Goal: Information Seeking & Learning: Check status

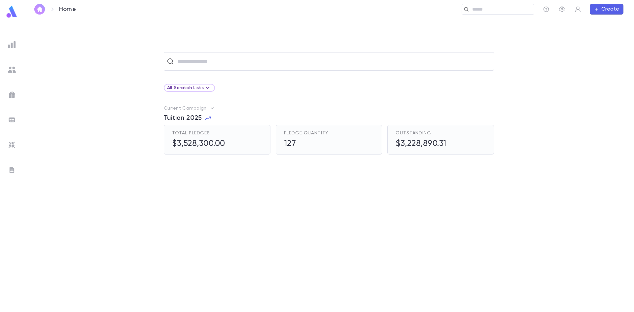
click at [41, 9] on img "button" at bounding box center [40, 9] width 8 height 5
click at [40, 9] on img "button" at bounding box center [40, 9] width 8 height 5
click at [202, 65] on input "text" at bounding box center [333, 61] width 316 height 13
click at [201, 65] on input "text" at bounding box center [333, 61] width 316 height 13
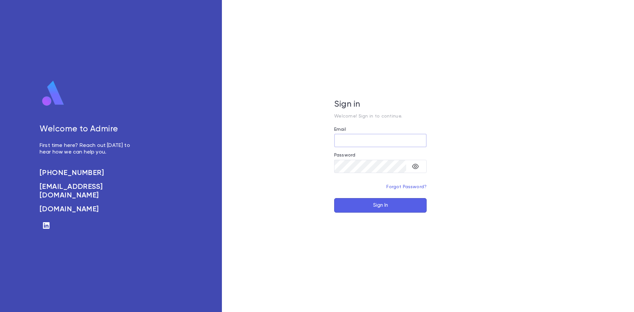
click at [357, 144] on input "Email" at bounding box center [380, 140] width 92 height 13
click at [364, 148] on div "​" at bounding box center [380, 143] width 92 height 18
click at [363, 144] on input "Email" at bounding box center [380, 140] width 92 height 13
type input "**********"
click at [372, 206] on button "Sign In" at bounding box center [380, 205] width 92 height 15
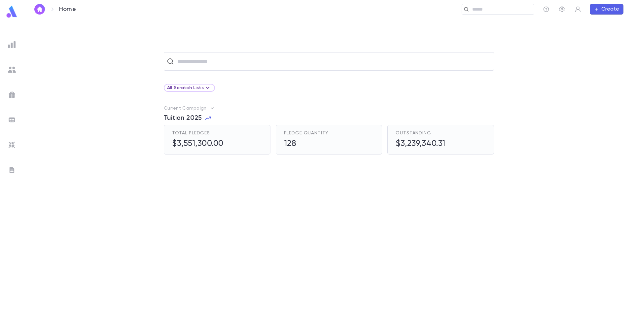
click at [193, 115] on span "Tuition 2025" at bounding box center [183, 118] width 38 height 8
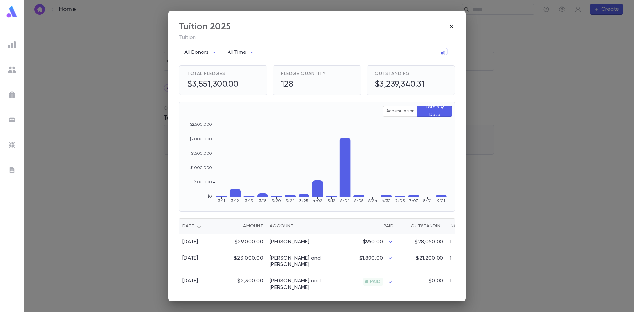
click at [454, 25] on icon "button" at bounding box center [452, 26] width 7 height 7
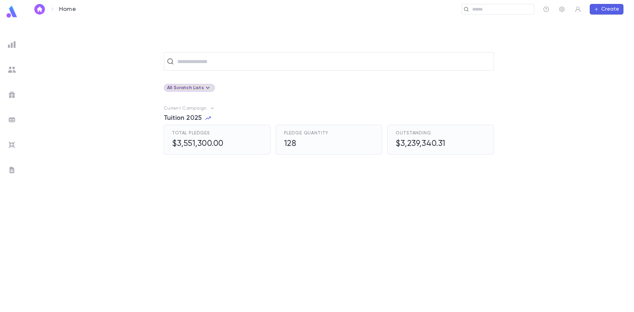
click at [197, 91] on div "All Scratch Lists" at bounding box center [189, 88] width 45 height 8
click at [208, 68] on div at bounding box center [317, 156] width 634 height 312
click at [210, 65] on input "text" at bounding box center [333, 61] width 316 height 13
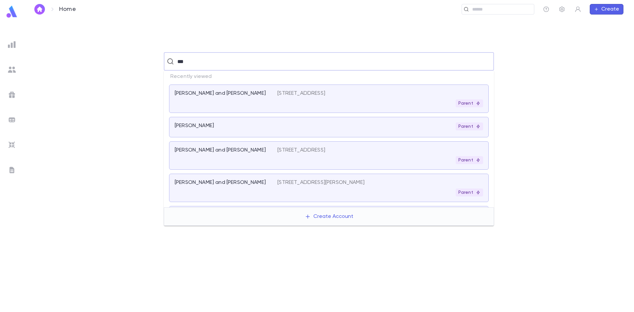
type input "***"
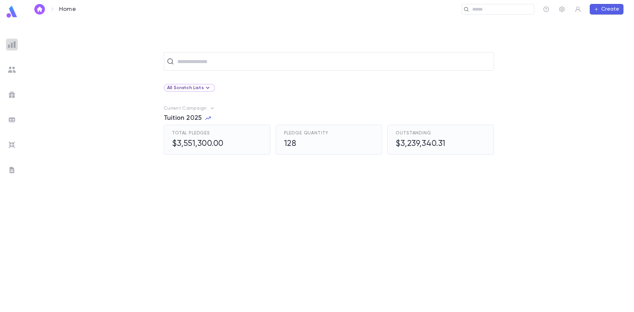
click at [7, 47] on div at bounding box center [12, 45] width 12 height 12
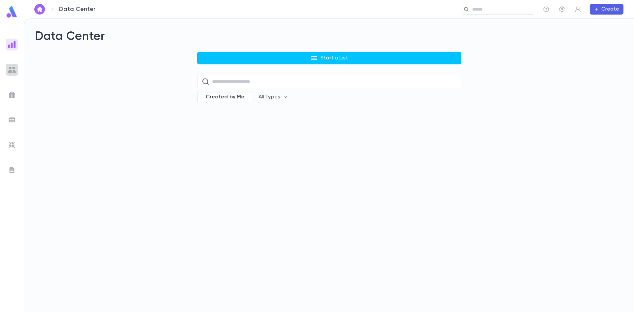
click at [9, 70] on img at bounding box center [12, 70] width 8 height 8
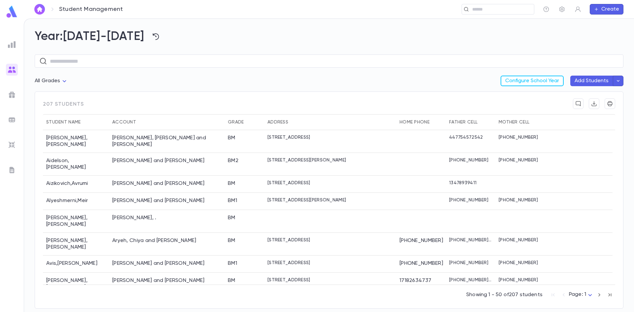
click at [13, 149] on div at bounding box center [12, 145] width 12 height 12
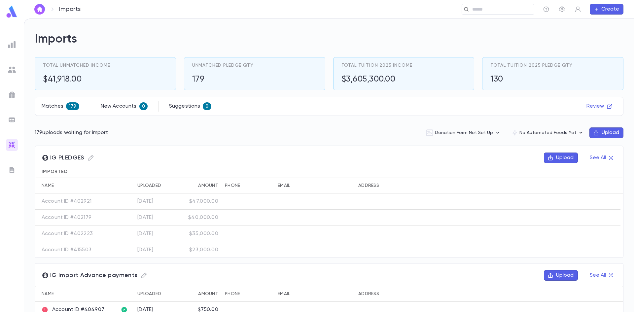
click at [8, 48] on div at bounding box center [12, 45] width 12 height 12
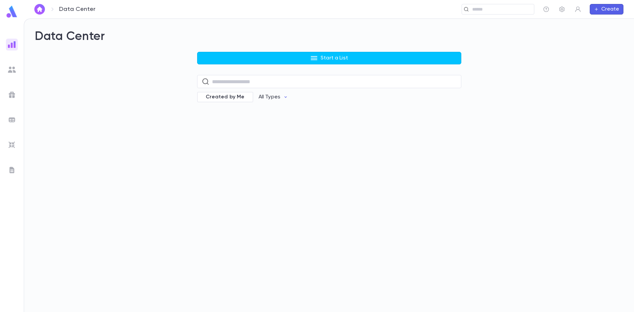
click at [9, 19] on link at bounding box center [11, 12] width 13 height 15
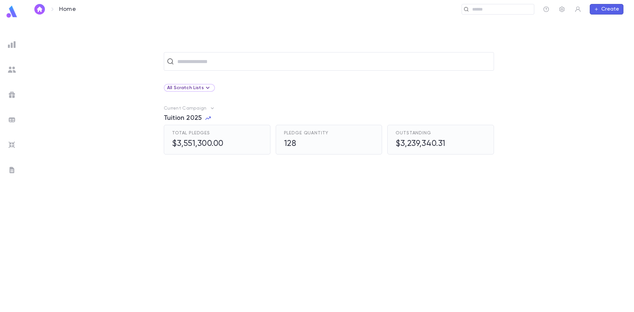
click at [211, 109] on icon "button" at bounding box center [212, 108] width 3 height 2
click at [237, 182] on div at bounding box center [317, 156] width 634 height 312
click at [197, 117] on span "Tuition 2025" at bounding box center [183, 118] width 38 height 8
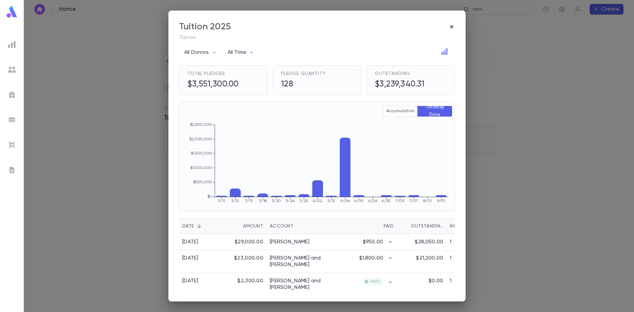
click at [451, 27] on icon "button" at bounding box center [451, 26] width 3 height 3
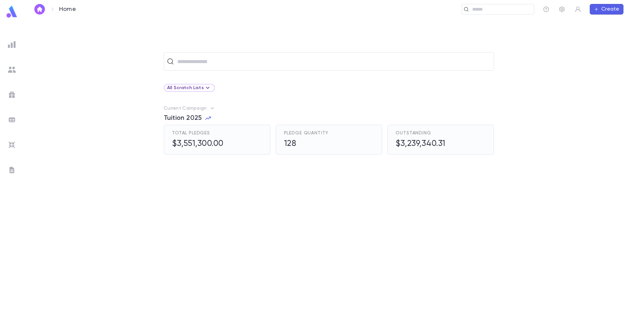
click at [14, 72] on img at bounding box center [12, 70] width 8 height 8
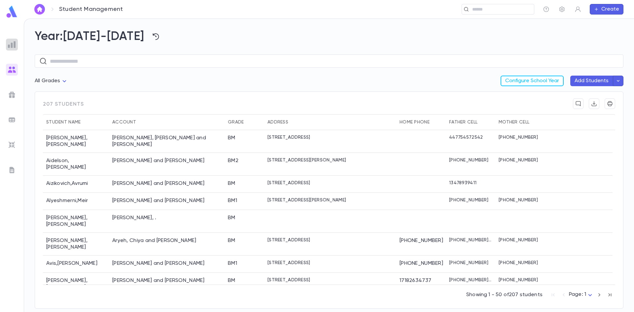
click at [13, 43] on img at bounding box center [12, 45] width 8 height 8
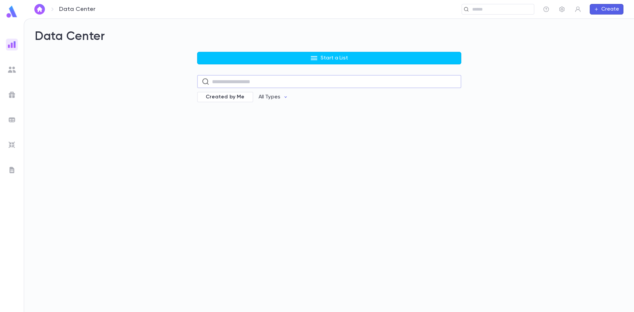
click at [240, 79] on input "text" at bounding box center [334, 81] width 245 height 13
click at [13, 123] on img at bounding box center [12, 120] width 8 height 8
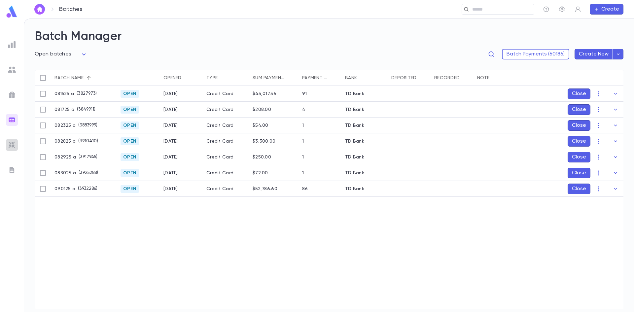
click at [11, 146] on img at bounding box center [12, 145] width 8 height 8
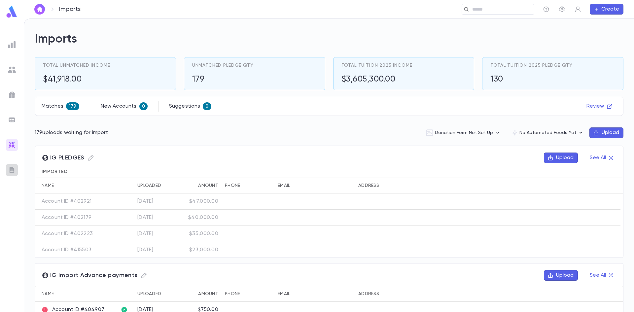
click at [13, 173] on img at bounding box center [12, 170] width 8 height 8
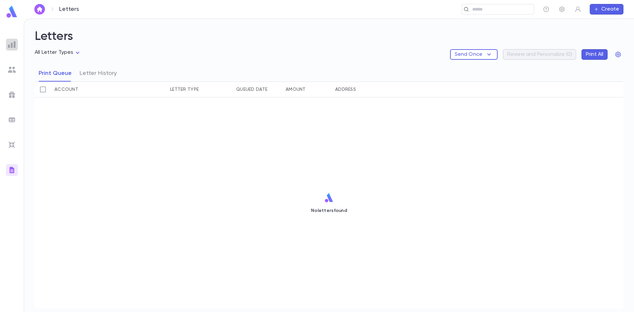
click at [14, 43] on img at bounding box center [12, 45] width 8 height 8
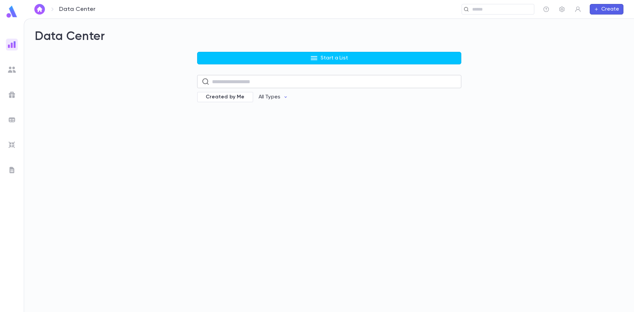
click at [227, 82] on input "text" at bounding box center [334, 81] width 245 height 13
click at [11, 14] on img at bounding box center [11, 11] width 13 height 13
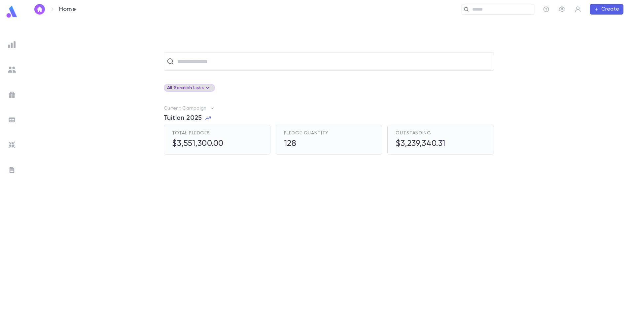
click at [183, 88] on div "All Scratch Lists" at bounding box center [189, 88] width 45 height 8
click at [259, 93] on div at bounding box center [317, 156] width 634 height 312
click at [207, 119] on icon "button" at bounding box center [208, 118] width 6 height 3
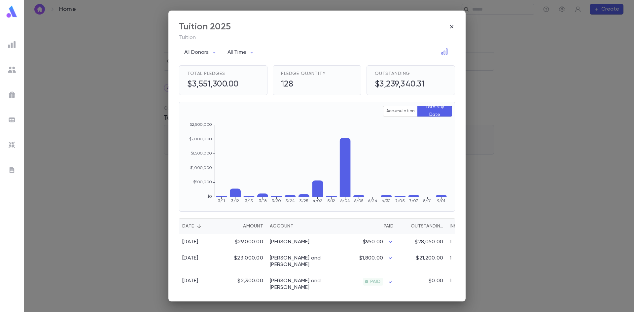
click at [223, 29] on div "Tuition 2025" at bounding box center [205, 26] width 52 height 11
click at [451, 28] on icon "button" at bounding box center [452, 26] width 7 height 7
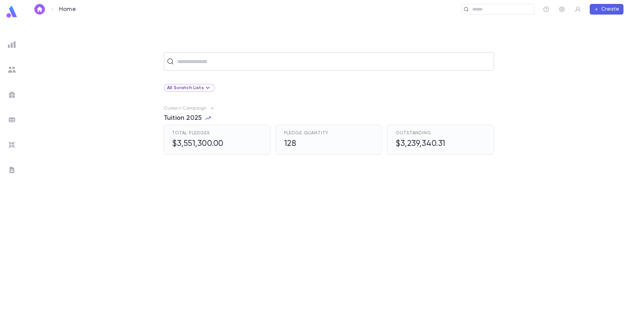
click at [234, 64] on input "text" at bounding box center [333, 61] width 316 height 13
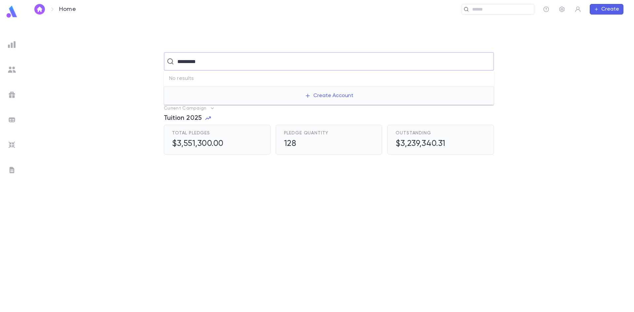
type input "*********"
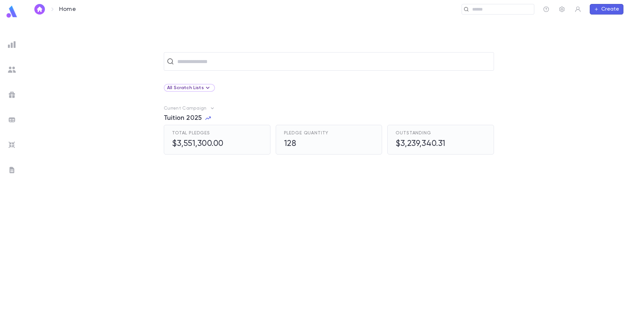
click at [400, 208] on div at bounding box center [329, 240] width 330 height 144
click at [10, 46] on img at bounding box center [12, 45] width 8 height 8
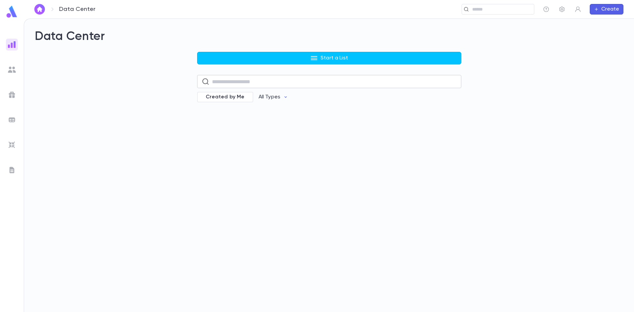
click at [240, 80] on input "text" at bounding box center [334, 81] width 245 height 13
type input "*********"
click at [11, 71] on img at bounding box center [12, 70] width 8 height 8
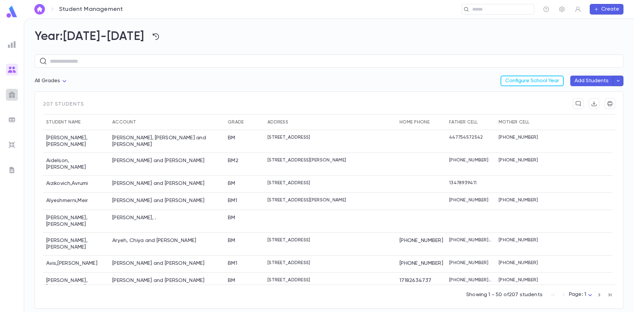
click at [11, 91] on img at bounding box center [12, 95] width 8 height 8
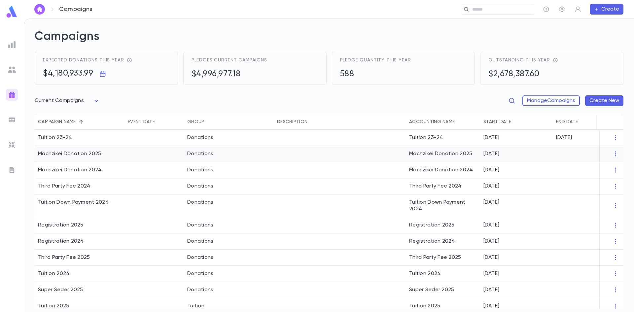
click at [95, 154] on div "Machzikei Donation 2025" at bounding box center [69, 154] width 63 height 7
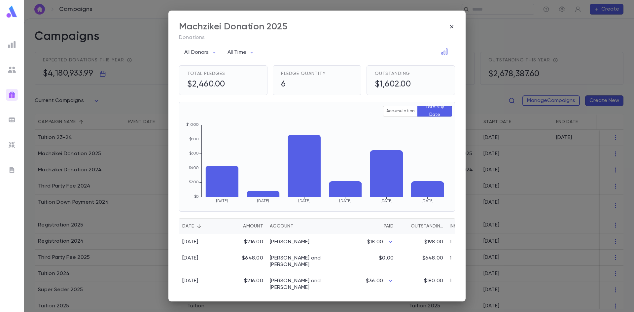
scroll to position [64, 0]
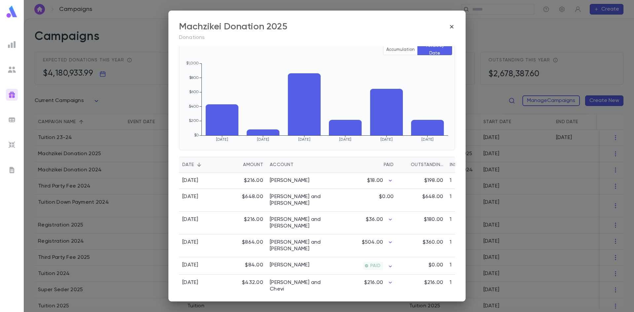
click at [281, 163] on div "Account" at bounding box center [282, 165] width 24 height 16
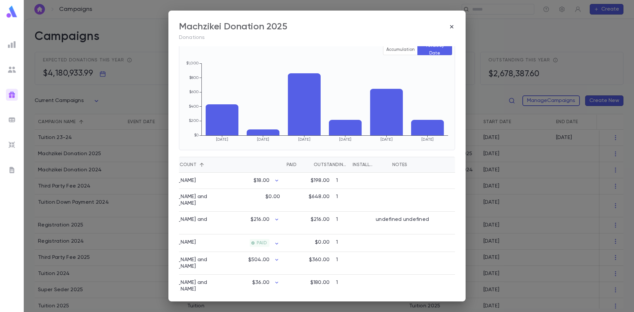
scroll to position [0, 0]
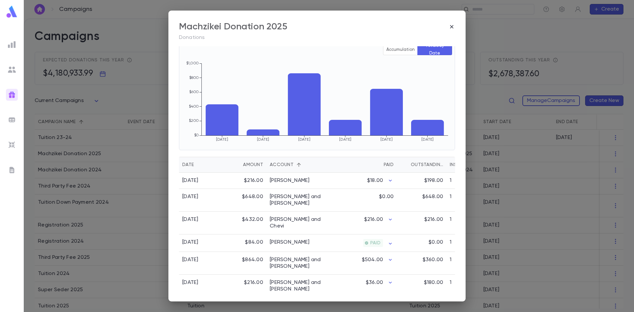
click at [77, 167] on div "Machzikei Donation 2025 Donations All Donors All Time Total Pledges $2,460.00 P…" at bounding box center [317, 156] width 634 height 312
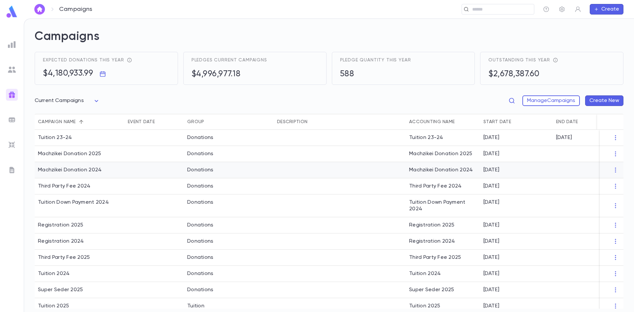
click at [82, 171] on div "Machzikei Donation 2024" at bounding box center [70, 170] width 64 height 7
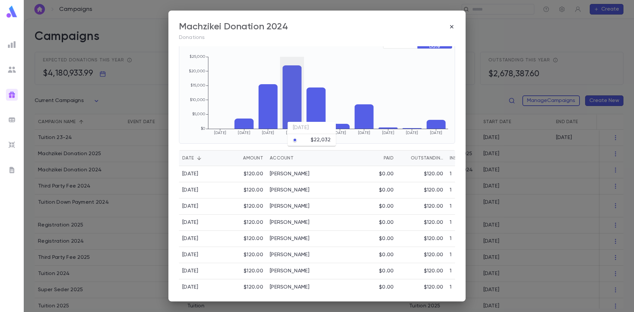
scroll to position [64, 0]
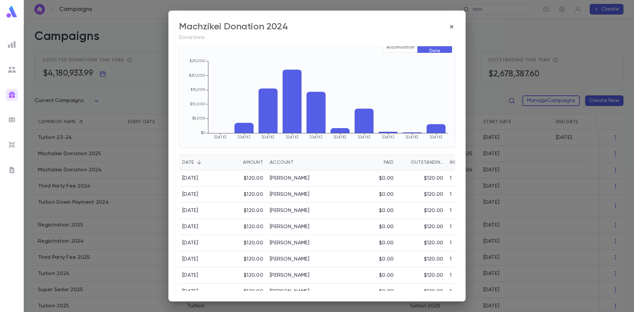
click at [278, 163] on div "Account" at bounding box center [282, 163] width 24 height 16
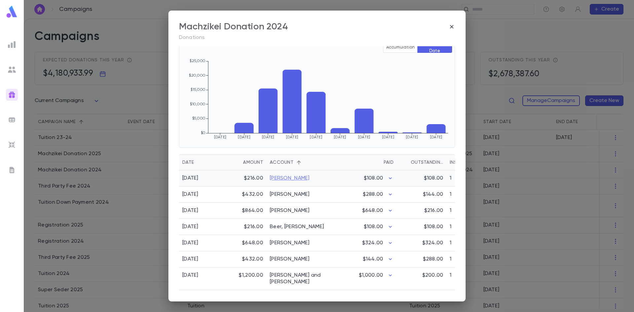
click at [280, 181] on link "Basch, Eli" at bounding box center [290, 178] width 40 height 7
click at [289, 198] on link "Becker, Avigail" at bounding box center [290, 194] width 40 height 7
click at [285, 226] on link "Beer, Shmuel" at bounding box center [297, 227] width 54 height 7
click at [281, 240] on link "Behar, Moshe" at bounding box center [290, 243] width 40 height 7
click at [284, 258] on link "Berman, Menachem" at bounding box center [290, 259] width 40 height 7
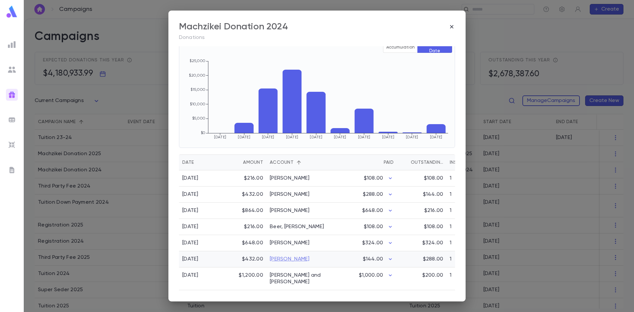
click at [286, 257] on link "Berman, Menachem" at bounding box center [290, 259] width 40 height 7
click at [284, 278] on link "Berman, Yackov and Rochel" at bounding box center [299, 278] width 59 height 13
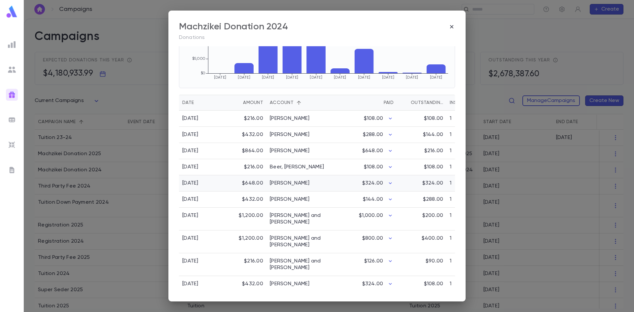
scroll to position [130, 0]
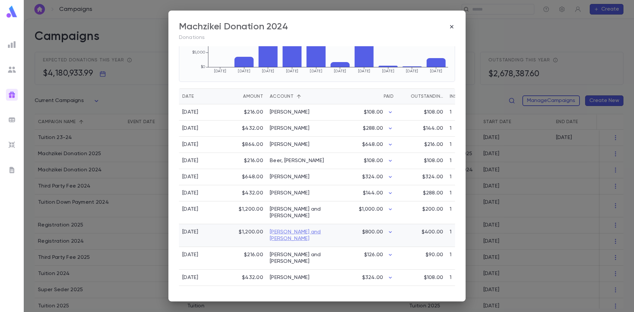
click at [288, 235] on link "Brecher, Pinchas and Aliza" at bounding box center [299, 235] width 59 height 13
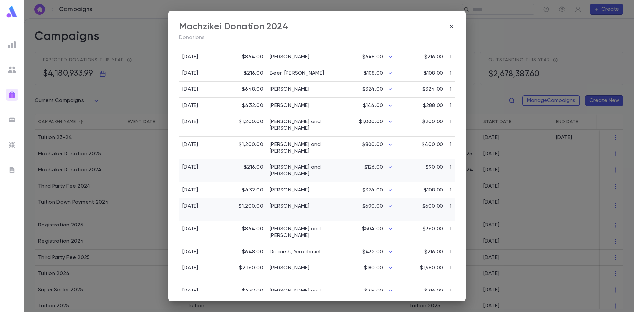
scroll to position [229, 0]
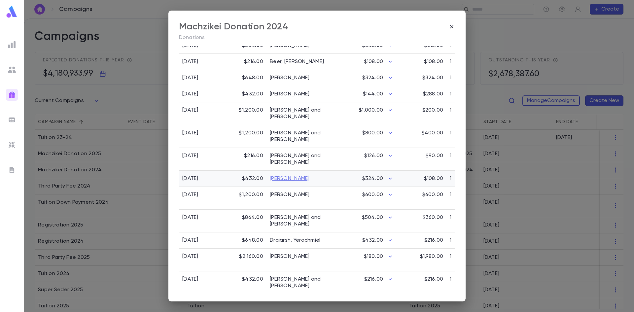
click at [287, 179] on link "Brotsky, Akiva" at bounding box center [290, 178] width 40 height 7
click at [189, 196] on div "2/23/2025" at bounding box center [190, 195] width 16 height 7
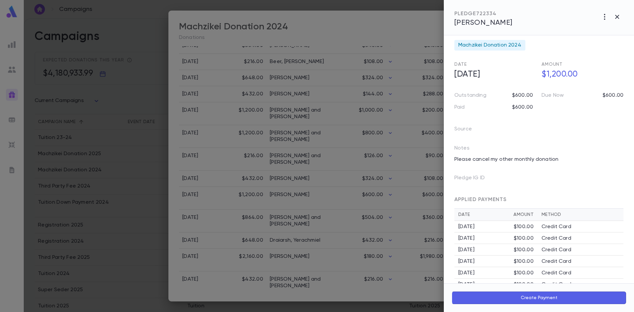
scroll to position [0, 0]
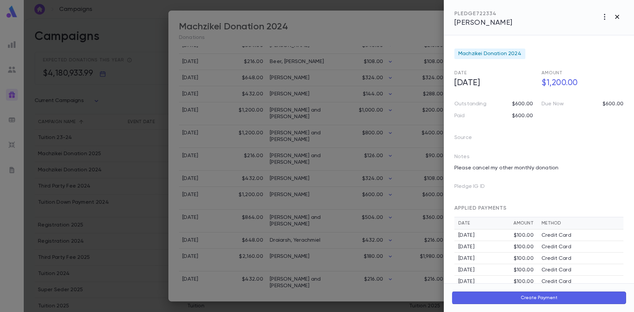
click at [621, 15] on icon "button" at bounding box center [617, 17] width 8 height 8
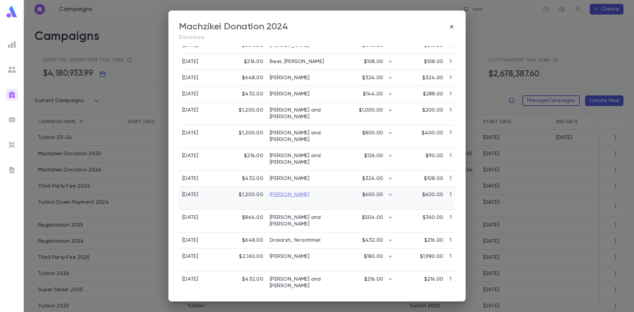
click at [291, 197] on link "Cohen, Yoni" at bounding box center [290, 195] width 40 height 7
click at [225, 217] on div "$864.00" at bounding box center [245, 221] width 43 height 23
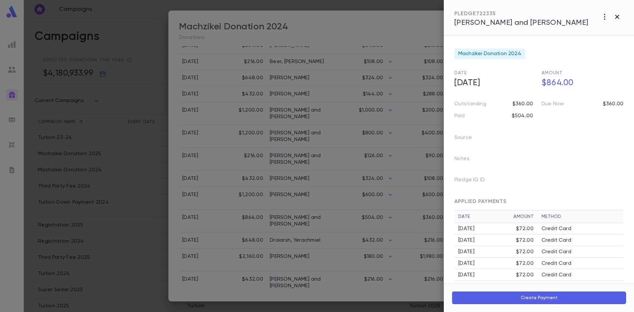
click at [620, 16] on icon "button" at bounding box center [617, 17] width 8 height 8
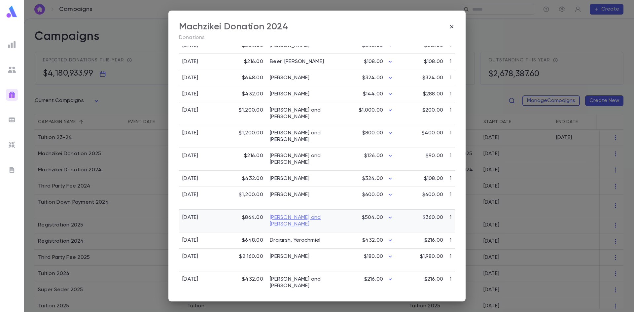
click at [290, 218] on link "Colman, Ari and Hindy" at bounding box center [299, 220] width 59 height 13
click at [296, 237] on link "Draiarsh, Yerachmiel" at bounding box center [295, 240] width 51 height 7
click at [278, 253] on link "Dzialoszynski, Rifka" at bounding box center [290, 256] width 40 height 7
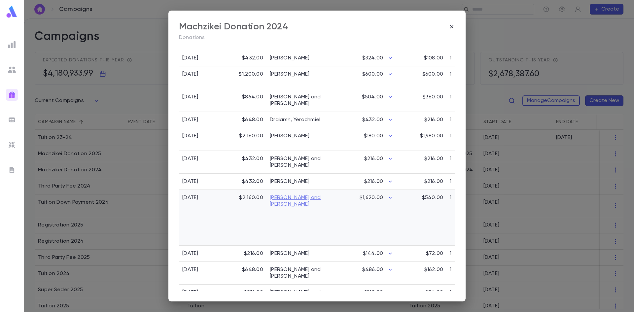
scroll to position [361, 0]
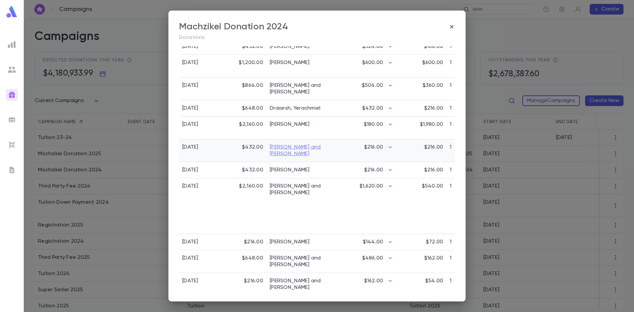
click at [283, 144] on link "Eckstein, Daniel and Amiela" at bounding box center [299, 150] width 59 height 13
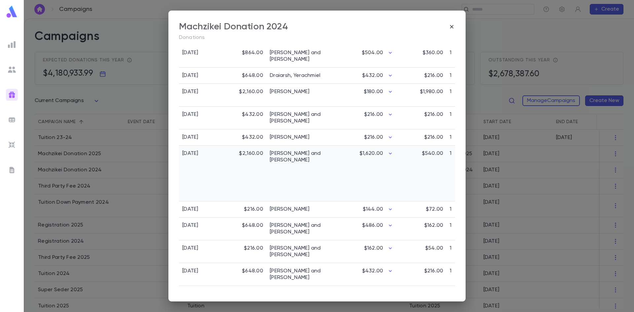
scroll to position [427, 0]
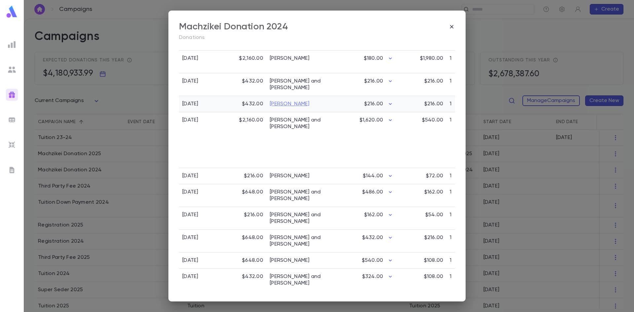
click at [279, 101] on link "Emanuel, Shlomo" at bounding box center [290, 104] width 40 height 7
click at [288, 117] on link "Fertig, Tzvi and Leilie" at bounding box center [299, 123] width 59 height 13
click at [281, 175] on link "Frankel, Yechiel Yehoshua" at bounding box center [290, 176] width 40 height 7
click at [281, 220] on link "Friedman, Pinchas and Dina" at bounding box center [299, 218] width 59 height 13
click at [282, 197] on link "Friedman, Meir and Chevie" at bounding box center [299, 195] width 59 height 13
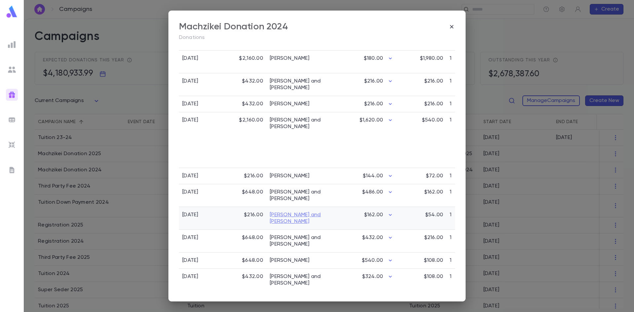
click at [278, 218] on link "Friedman, Pinchas and Dina" at bounding box center [299, 218] width 59 height 13
click at [284, 237] on link "Gershonowitz, Moshe and Shaindy" at bounding box center [299, 241] width 59 height 13
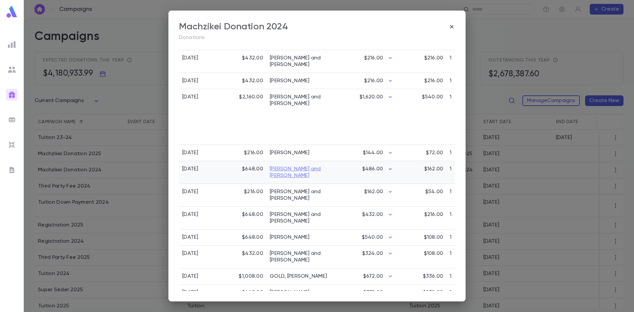
scroll to position [460, 0]
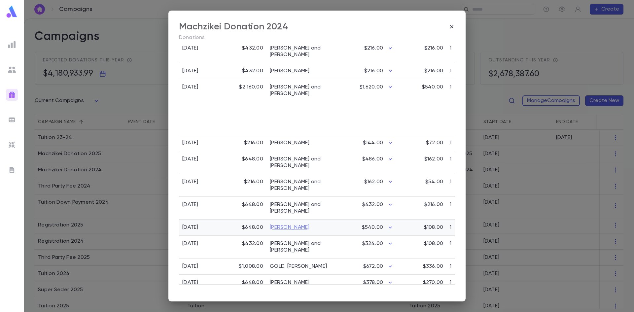
click at [291, 225] on link "Glatzer, Yossi" at bounding box center [290, 227] width 40 height 7
click at [287, 242] on link "Gluck, Ari and Chaya" at bounding box center [299, 246] width 59 height 13
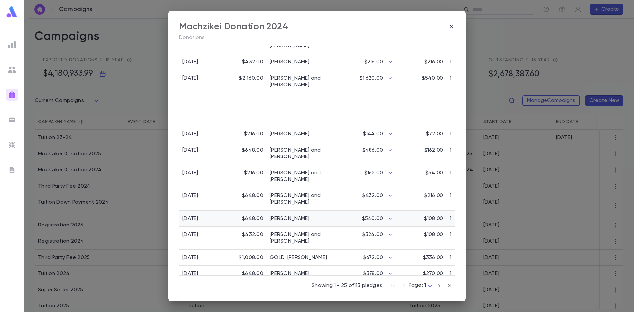
scroll to position [473, 0]
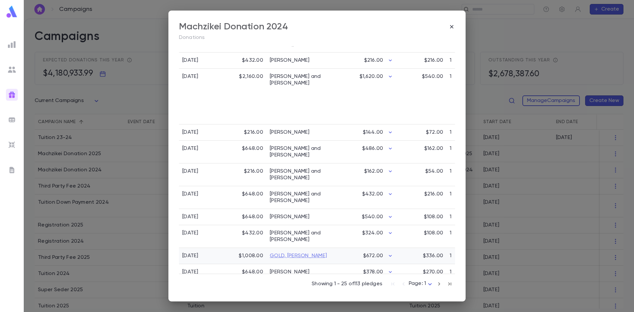
click at [285, 253] on link "GOLD, MOISHE" at bounding box center [298, 256] width 57 height 7
click at [295, 269] on link "Goldberg, Yitzchok" at bounding box center [290, 272] width 40 height 7
click at [436, 285] on icon "button" at bounding box center [439, 284] width 7 height 8
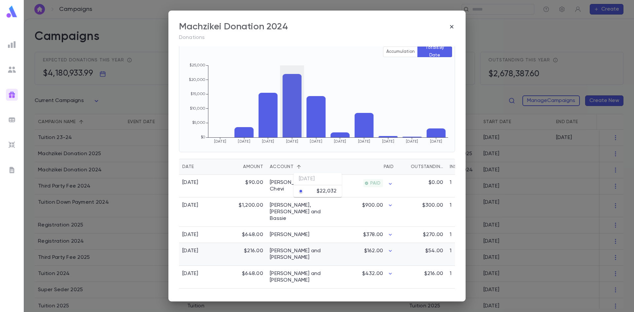
scroll to position [144, 0]
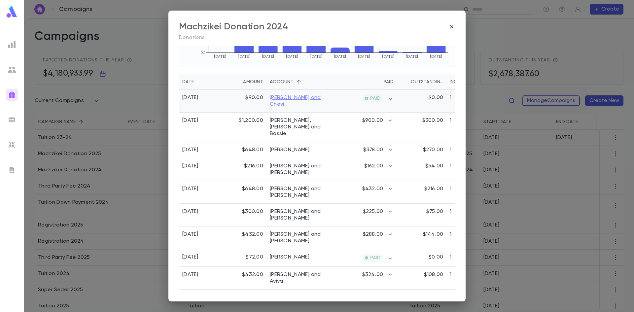
click at [284, 98] on link "Goldfeder, Arye and Chevi" at bounding box center [299, 100] width 59 height 13
click at [287, 122] on link "Goldfeder, Yeruchem Fishel and Bassie" at bounding box center [299, 127] width 59 height 20
click at [289, 163] on link "Goldman, Mordechai and Leba" at bounding box center [299, 169] width 59 height 13
click at [290, 147] on link "Goldman, Dovi" at bounding box center [290, 150] width 40 height 7
click at [286, 186] on link "Goldstein, Tzvi and Aliza" at bounding box center [299, 192] width 59 height 13
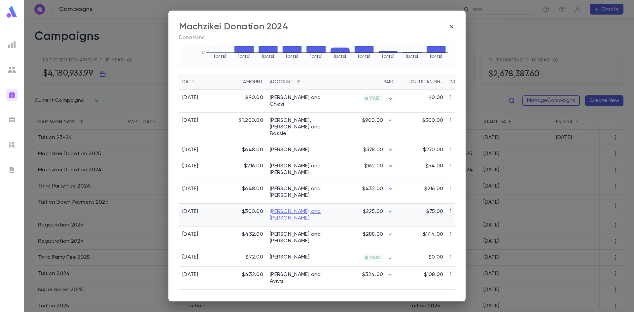
click at [280, 208] on link "Green, Gavriel and Yael" at bounding box center [299, 214] width 59 height 13
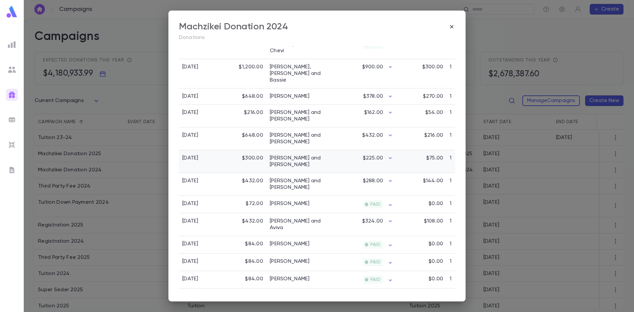
scroll to position [210, 0]
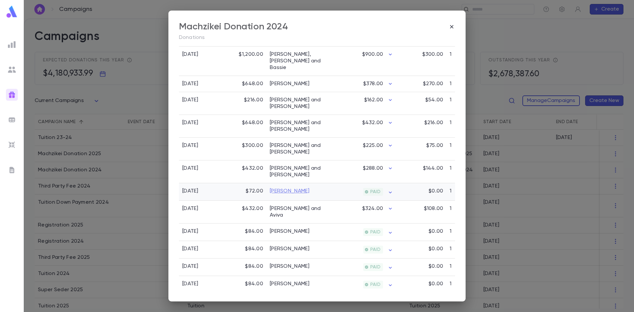
click at [292, 190] on link "Gruskin, Avrohom Yeshaya" at bounding box center [290, 191] width 40 height 7
click at [283, 208] on link "Halpert, Mendy and Aviva" at bounding box center [299, 211] width 59 height 13
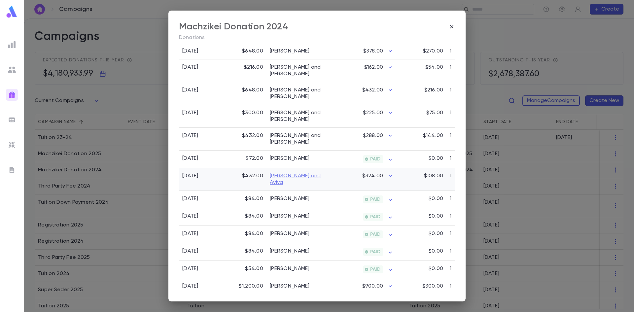
scroll to position [243, 0]
drag, startPoint x: 314, startPoint y: 199, endPoint x: 270, endPoint y: 197, distance: 44.3
click at [270, 197] on div "[PERSON_NAME]" at bounding box center [300, 200] width 66 height 18
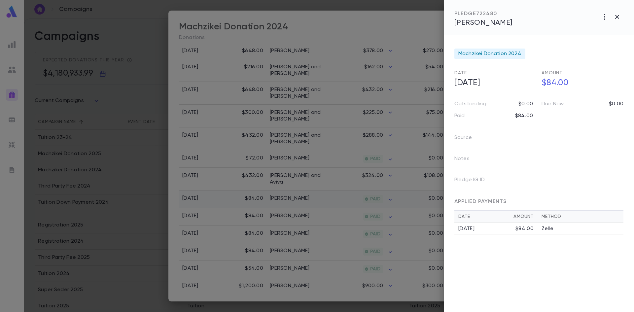
copy link "[PERSON_NAME]"
click at [616, 15] on icon "button" at bounding box center [617, 17] width 4 height 4
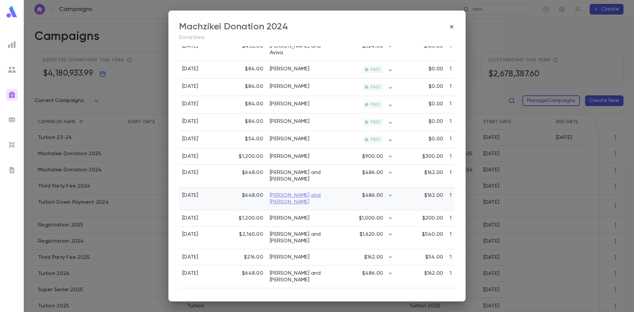
scroll to position [376, 0]
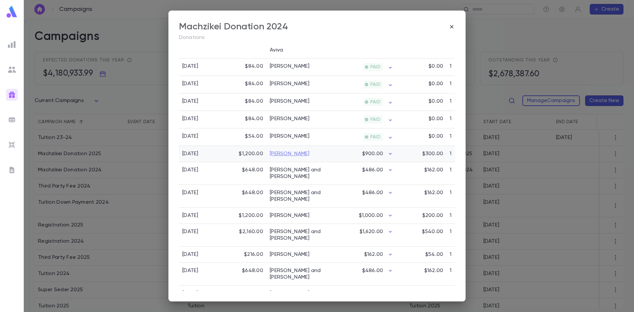
click at [286, 154] on link "Hersh, Chaim" at bounding box center [290, 154] width 40 height 7
click at [295, 169] on link "Hersh, Elozor and Sara" at bounding box center [299, 173] width 59 height 13
click at [283, 190] on link "Hindy, Dovid and Hadas" at bounding box center [299, 196] width 59 height 13
click at [283, 212] on link "Jacobovits, Nechemia" at bounding box center [290, 215] width 40 height 7
click at [288, 229] on link "Jacobson, Elchonon and Hadas" at bounding box center [299, 235] width 59 height 13
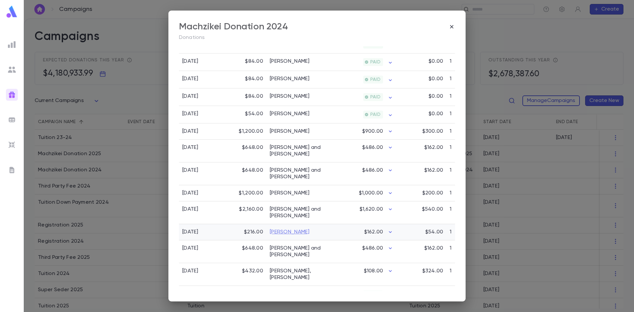
scroll to position [409, 0]
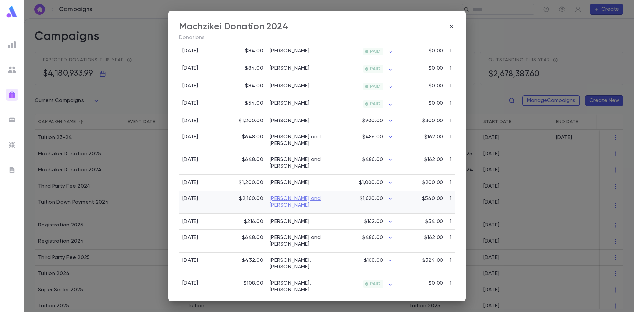
click at [289, 196] on link "Jacobson, Elchonon and Hadas" at bounding box center [299, 202] width 59 height 13
click at [290, 235] on link "Jakubovic, Eli and Rikki" at bounding box center [299, 241] width 59 height 13
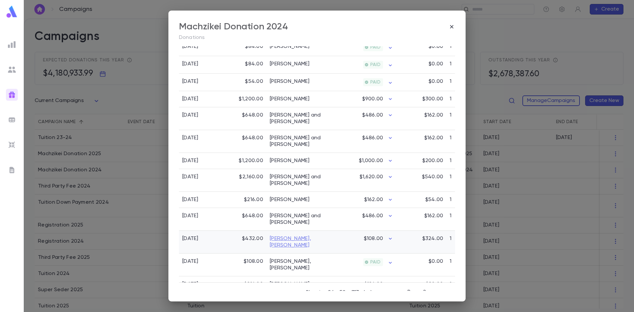
scroll to position [442, 0]
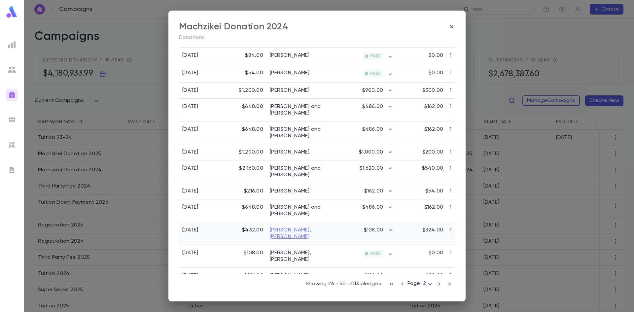
click at [288, 227] on link "Kahn, Chaim Ozer" at bounding box center [299, 233] width 59 height 13
click at [285, 273] on link "Katzenstein, Aaron" at bounding box center [290, 276] width 40 height 7
click at [302, 284] on div "Kaufman, Yosef" at bounding box center [300, 292] width 66 height 16
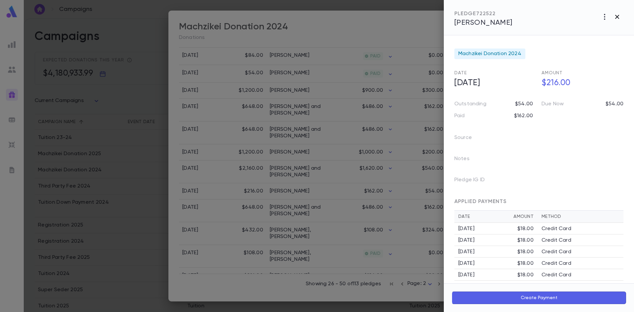
click at [619, 15] on icon "button" at bounding box center [617, 17] width 4 height 4
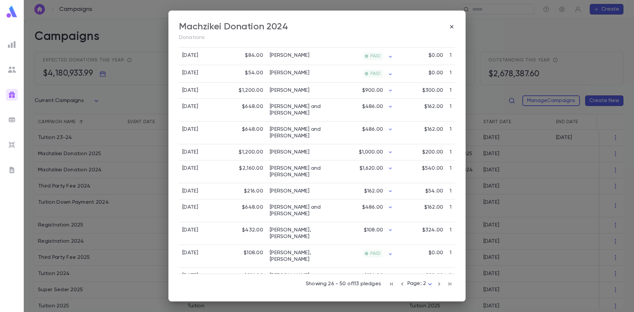
click at [304, 289] on link "Kaufman, Yosef" at bounding box center [290, 292] width 40 height 7
click at [296, 273] on link "Katzenstein, Aaron" at bounding box center [290, 276] width 40 height 7
click at [436, 284] on icon "button" at bounding box center [439, 284] width 7 height 8
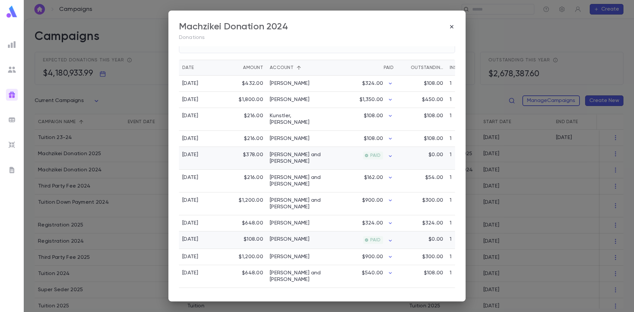
scroll to position [165, 0]
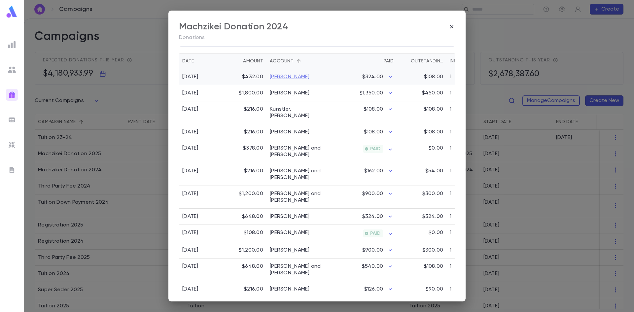
click at [284, 75] on link "Koegel, Aryeh" at bounding box center [290, 77] width 40 height 7
click at [294, 132] on link "Kunstler, Naftali" at bounding box center [290, 132] width 40 height 7
click at [289, 110] on link "Kunstler, Baruch Raphael" at bounding box center [299, 112] width 59 height 13
click at [285, 171] on link "Langer, Eli and Yael" at bounding box center [299, 174] width 59 height 13
click at [279, 191] on link "Lazar, Shaul and Michal" at bounding box center [299, 197] width 59 height 13
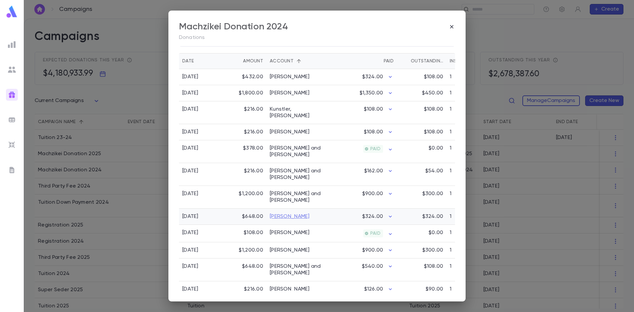
click at [291, 213] on link "Levitin, Jacob" at bounding box center [290, 216] width 40 height 7
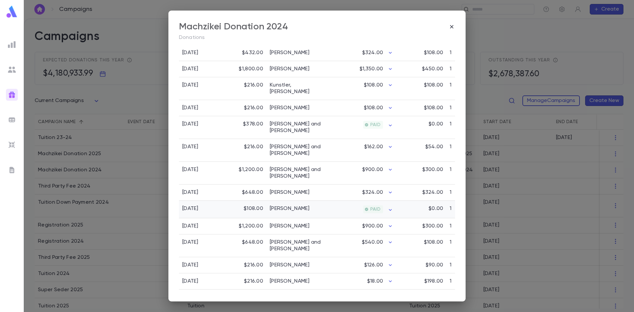
scroll to position [198, 0]
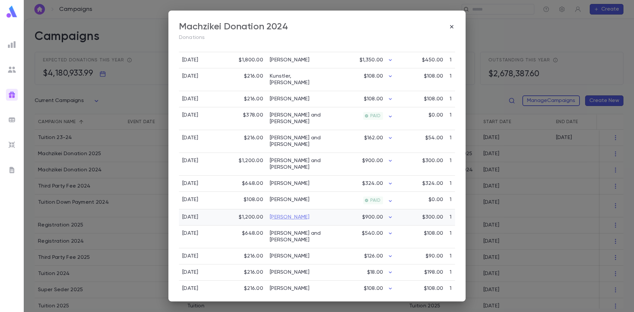
click at [293, 214] on link "Markowitz, Eli" at bounding box center [290, 217] width 40 height 7
click at [286, 230] on link "Medetsky, Tzvi and Faigy" at bounding box center [299, 236] width 59 height 13
click at [288, 253] on link "Minsky, Gershon" at bounding box center [290, 256] width 40 height 7
click at [281, 285] on link "Mittman, Yoseph" at bounding box center [290, 288] width 40 height 7
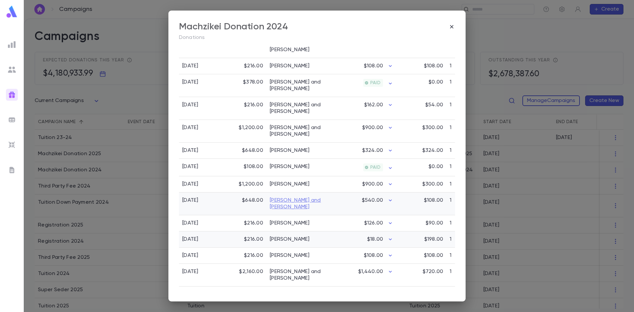
scroll to position [264, 0]
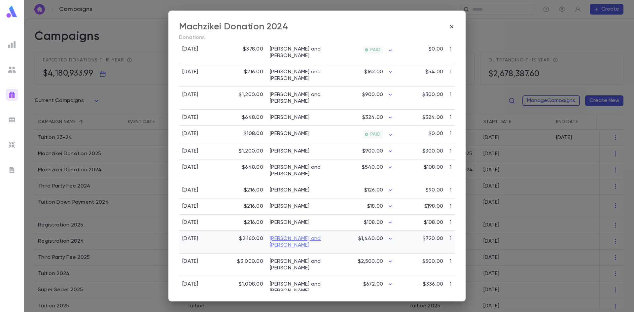
click at [278, 236] on link "Moerman, Refoel and Chavi" at bounding box center [299, 242] width 59 height 13
click at [287, 258] on link "Moerman, Refoel and Chavi" at bounding box center [299, 264] width 59 height 13
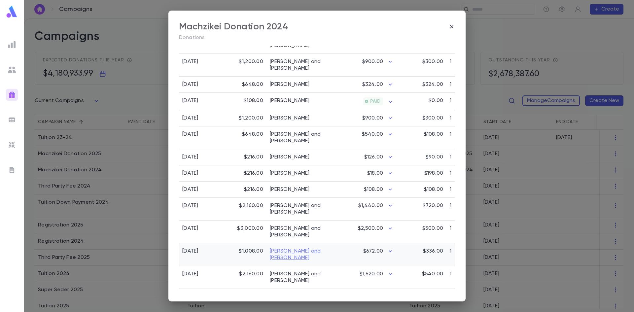
click at [291, 248] on link "Muschel, Chaim Zalman and Esther" at bounding box center [299, 254] width 59 height 13
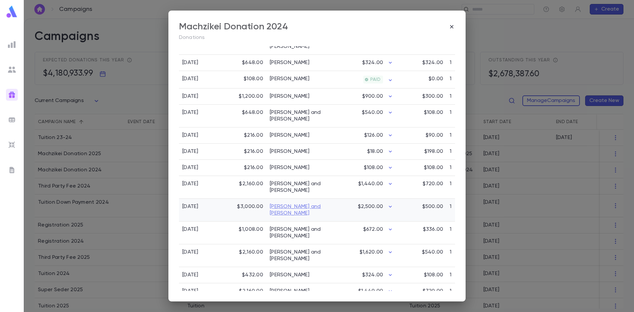
scroll to position [330, 0]
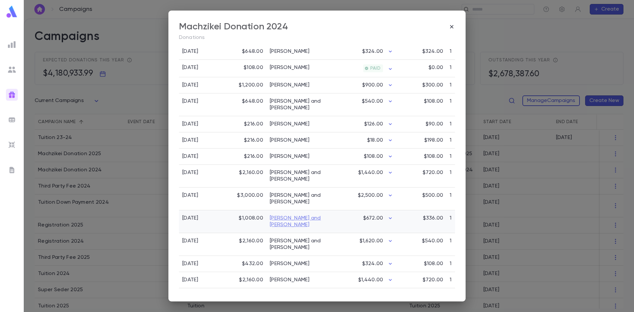
click at [287, 215] on link "Muschel, Chaim Zalman and Esther" at bounding box center [299, 221] width 59 height 13
click at [291, 238] on link "Neumann, Menachem and Adina" at bounding box center [299, 244] width 59 height 13
click at [294, 261] on link "Neuwirth, Samuel" at bounding box center [290, 264] width 40 height 7
click at [294, 272] on div "Newfield, Dovid" at bounding box center [300, 280] width 66 height 16
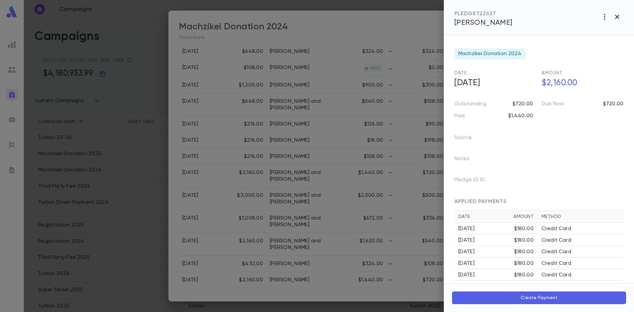
click at [621, 18] on icon "button" at bounding box center [617, 17] width 8 height 8
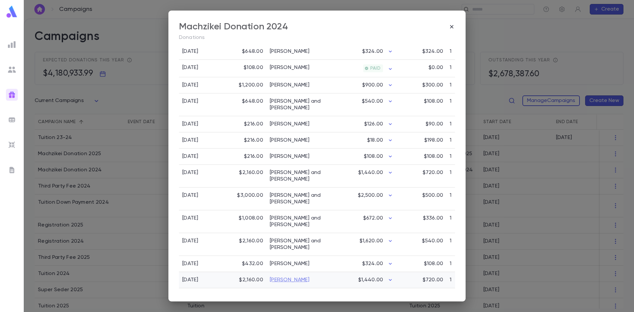
click at [292, 277] on link "Newfield, Dovid" at bounding box center [290, 280] width 40 height 7
click at [289, 293] on link "Nierenberg, Nachum and Adina" at bounding box center [299, 299] width 59 height 13
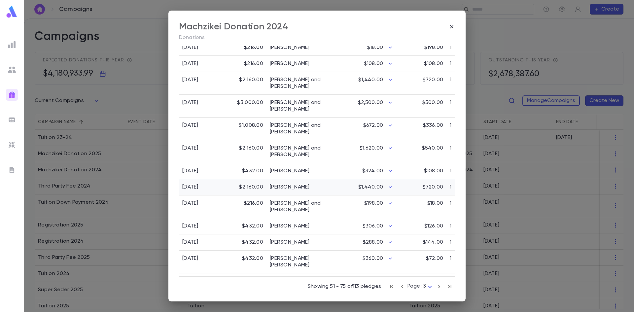
scroll to position [428, 0]
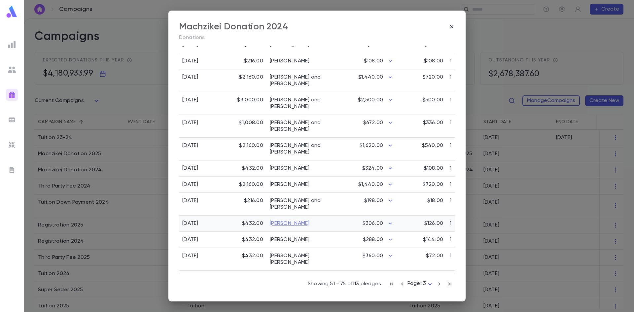
click at [299, 220] on link "Olswang, Yisroel" at bounding box center [290, 223] width 40 height 7
click at [292, 237] on link "Orlansky, Gavriel" at bounding box center [290, 240] width 40 height 7
click at [293, 253] on link "Pereira, Moshe Chaim Dovid" at bounding box center [299, 259] width 59 height 13
click at [302, 275] on link "Perlow, Sruly and Chani" at bounding box center [299, 281] width 59 height 13
click at [436, 283] on icon "button" at bounding box center [439, 284] width 7 height 8
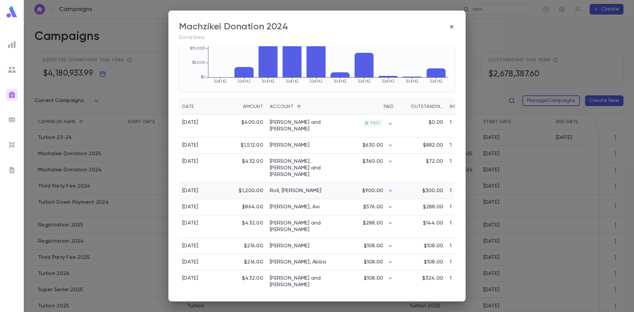
scroll to position [132, 0]
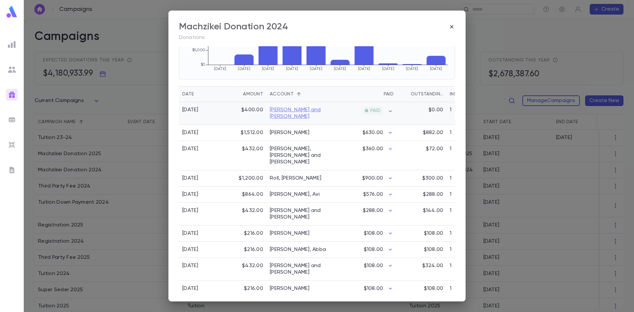
click at [294, 111] on link "Perlstein, Tzvi and Sara Tema" at bounding box center [299, 113] width 59 height 13
click at [280, 130] on link "Peyamipour, Yoel" at bounding box center [290, 132] width 40 height 7
click at [284, 152] on link "Roberg, Kuti and Miri" at bounding box center [299, 156] width 59 height 20
click at [279, 175] on link "Roll, Dovid" at bounding box center [296, 178] width 52 height 7
click at [285, 191] on link "Rosenbloom, Avi" at bounding box center [295, 194] width 50 height 7
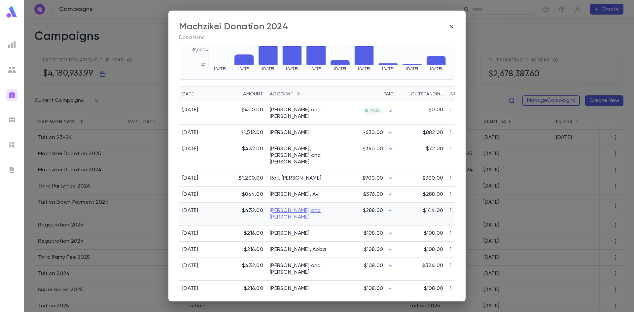
click at [288, 207] on link "Samowitz, Aaron and Esther" at bounding box center [299, 213] width 59 height 13
click at [296, 230] on link "Schaffel, Daniel" at bounding box center [290, 233] width 40 height 7
click at [280, 246] on link "Schik, Abba" at bounding box center [298, 249] width 56 height 7
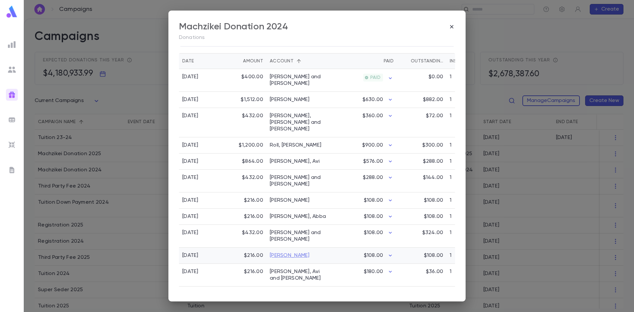
click at [283, 252] on link "Schorr, David" at bounding box center [290, 255] width 40 height 7
click at [286, 269] on link "Schuster, Avi and Adina" at bounding box center [299, 275] width 59 height 13
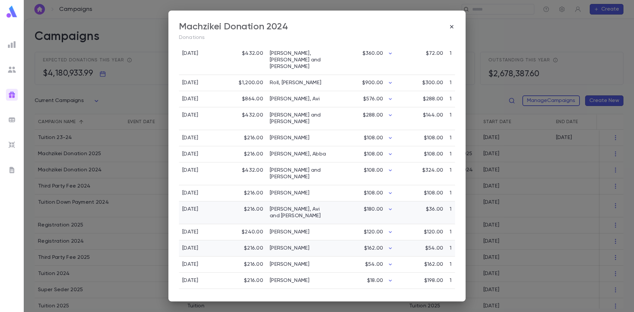
scroll to position [231, 0]
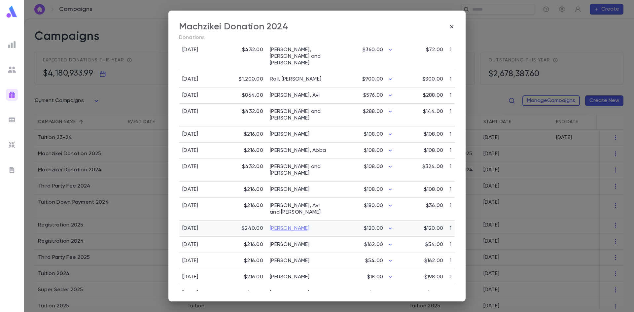
click at [279, 225] on link "Silverman, Meir" at bounding box center [290, 228] width 40 height 7
click at [295, 241] on link "Simons, Nesanel" at bounding box center [290, 244] width 40 height 7
click at [292, 258] on link "Smilow, Samuel" at bounding box center [290, 261] width 40 height 7
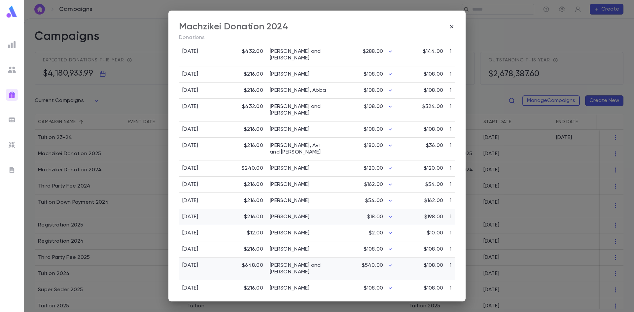
scroll to position [297, 0]
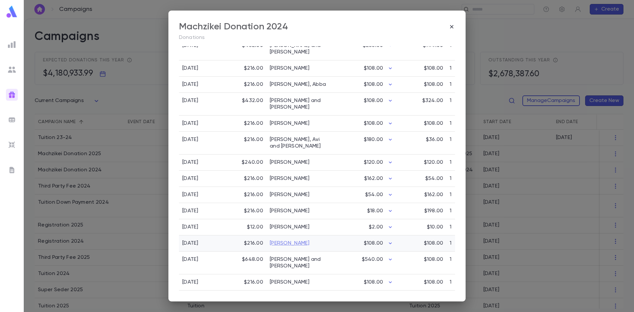
click at [287, 240] on link "Sontag, Shmulie" at bounding box center [290, 243] width 40 height 7
click at [281, 256] on link "Stamler, Eli and Rivky" at bounding box center [299, 262] width 59 height 13
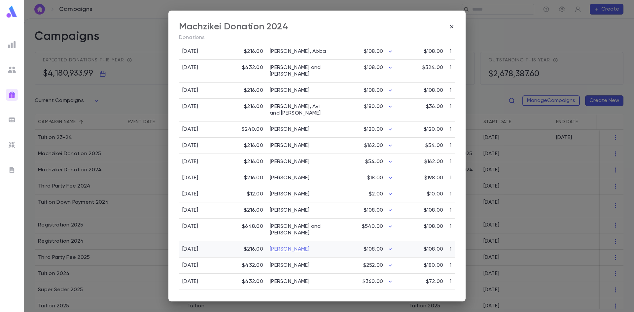
click at [280, 246] on link "Stein, Avraham" at bounding box center [290, 249] width 40 height 7
click at [285, 262] on link "Steinman, Dovid" at bounding box center [290, 265] width 40 height 7
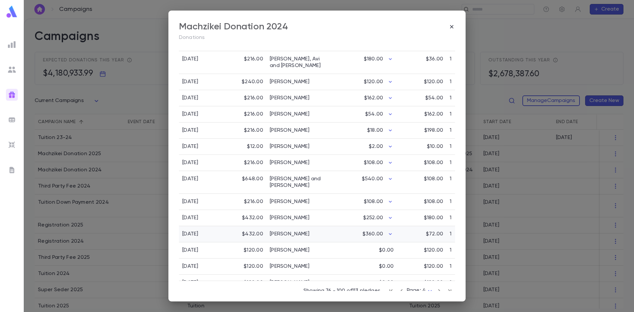
scroll to position [387, 0]
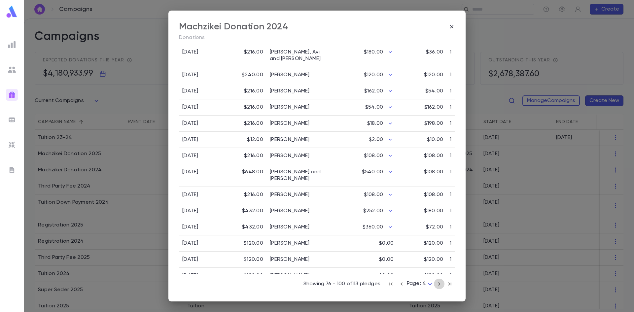
click at [436, 285] on icon "button" at bounding box center [439, 284] width 7 height 8
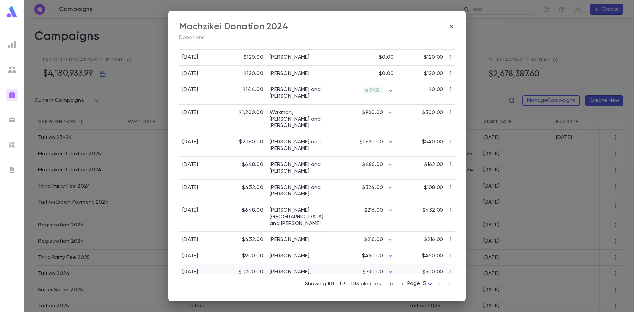
scroll to position [220, 0]
click at [287, 109] on link "Waxman, Fivesh and Joanne" at bounding box center [299, 119] width 59 height 20
click at [292, 139] on link "Weinberg, Naftali and Faige" at bounding box center [299, 145] width 59 height 13
click at [292, 162] on link "Weinman, Yehuda and Bracha Fraida" at bounding box center [299, 168] width 59 height 13
click at [288, 184] on link "Weiss, Shlomo and Blimy" at bounding box center [299, 190] width 59 height 13
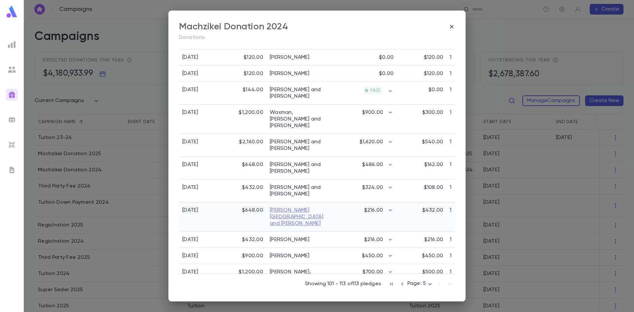
click at [290, 207] on link "Wercberger, Volvie and Rochelle" at bounding box center [299, 217] width 59 height 20
click at [289, 269] on link "Zidele, Moshe Shimon and Mechie" at bounding box center [299, 279] width 59 height 20
click at [280, 253] on link "Zidele, Chaim" at bounding box center [290, 256] width 40 height 7
click at [401, 283] on icon "button" at bounding box center [402, 284] width 7 height 8
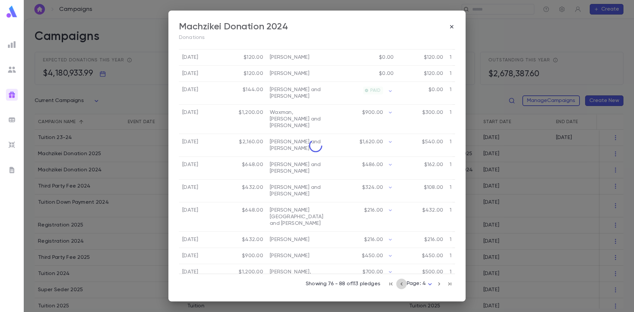
click at [401, 283] on icon "button" at bounding box center [401, 284] width 7 height 8
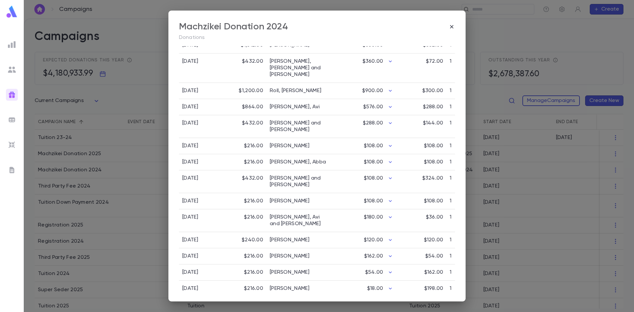
click at [401, 297] on div "$10.00" at bounding box center [422, 305] width 50 height 16
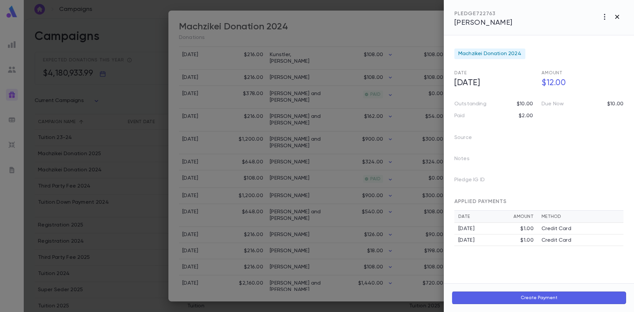
click at [615, 18] on icon "button" at bounding box center [617, 17] width 8 height 8
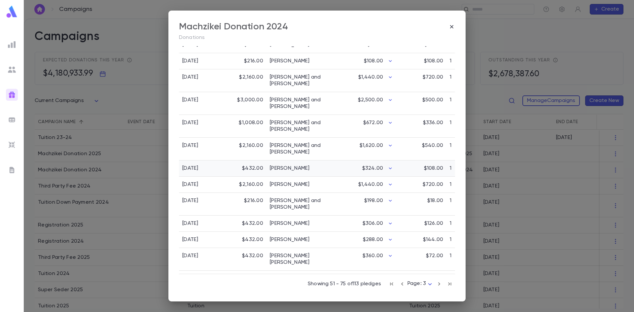
scroll to position [428, 0]
click at [400, 286] on icon "button" at bounding box center [402, 284] width 7 height 8
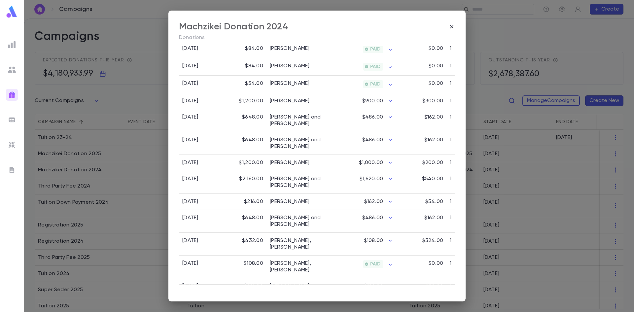
scroll to position [442, 0]
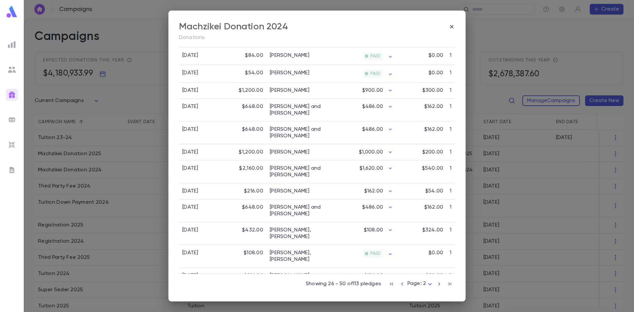
click at [400, 285] on icon "button" at bounding box center [402, 284] width 7 height 8
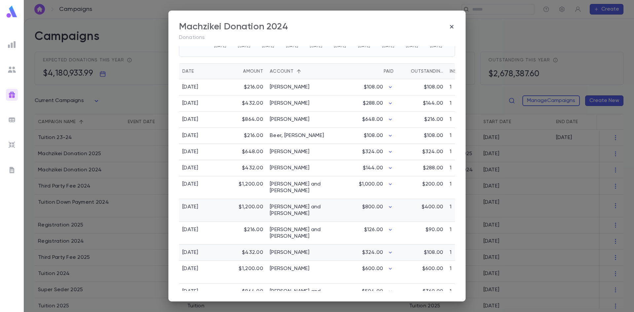
scroll to position [144, 0]
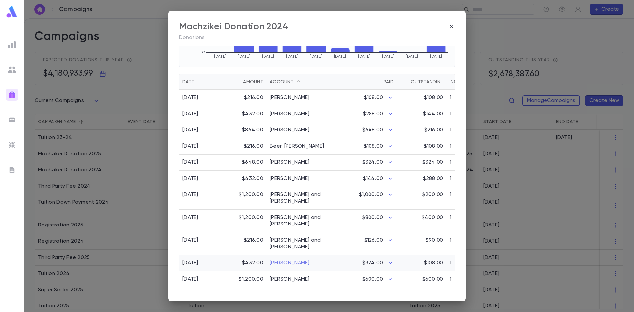
click at [276, 263] on link "Brotsky, Akiva" at bounding box center [290, 263] width 40 height 7
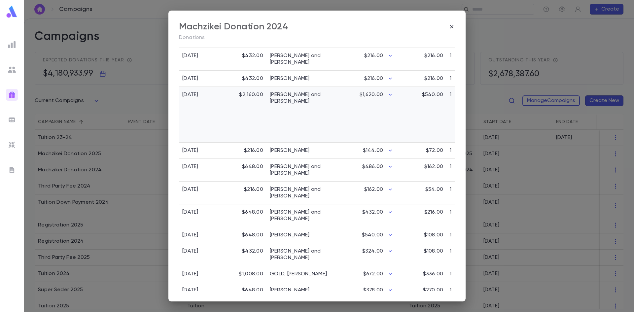
scroll to position [473, 0]
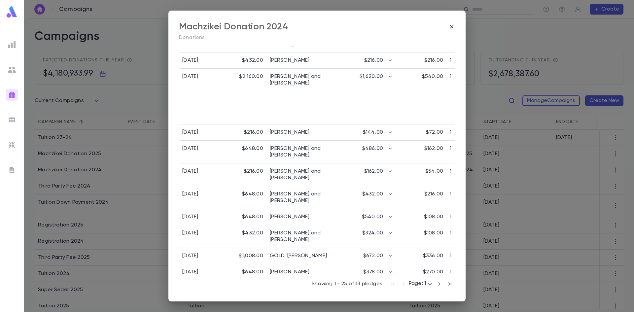
click at [436, 285] on icon "button" at bounding box center [439, 284] width 7 height 8
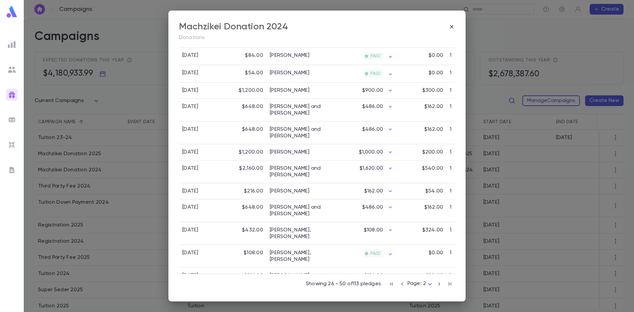
scroll to position [442, 0]
click at [436, 284] on icon "button" at bounding box center [439, 284] width 7 height 8
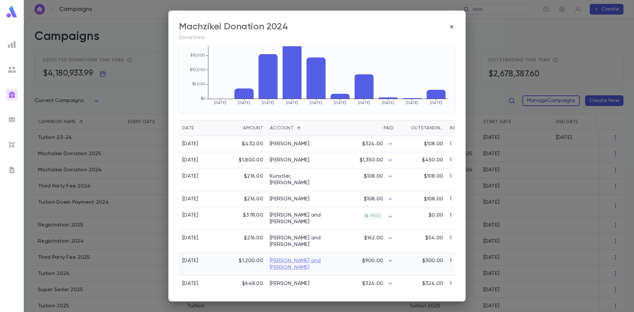
scroll to position [131, 0]
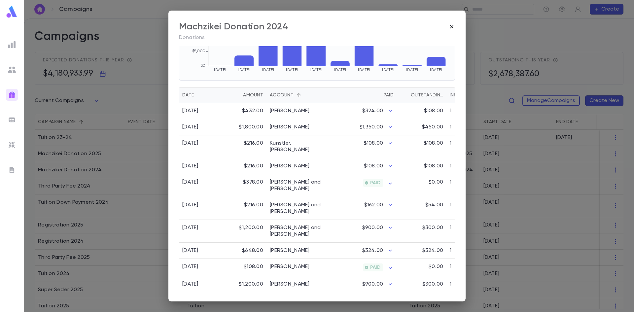
click at [452, 24] on icon "button" at bounding box center [452, 26] width 7 height 7
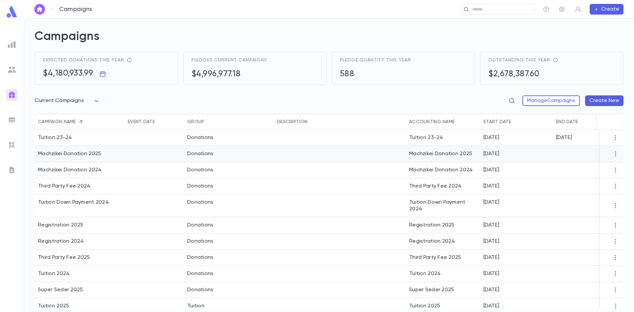
click at [92, 155] on div "Machzikei Donation 2025" at bounding box center [69, 154] width 63 height 7
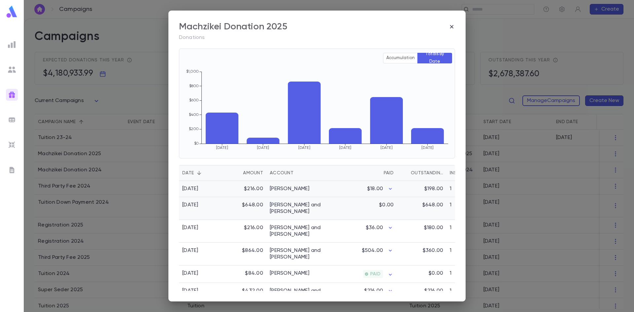
scroll to position [64, 0]
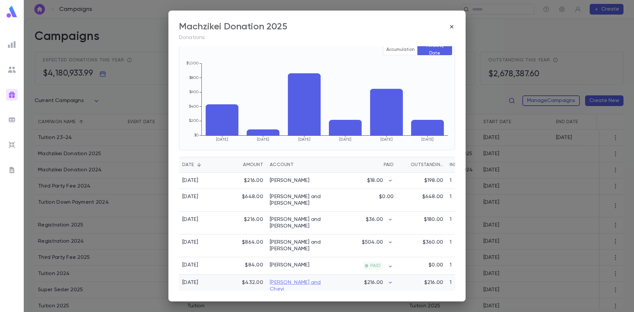
click at [313, 279] on link "Goldfeder, Arye and Chevi" at bounding box center [299, 285] width 59 height 13
click at [284, 178] on link "Bronsteyn, Elisheva" at bounding box center [290, 180] width 40 height 7
click at [282, 194] on link "Ebstein, Boruch and Leah" at bounding box center [299, 200] width 59 height 13
click at [299, 218] on link "Kohn, yitzy and Chani" at bounding box center [299, 222] width 59 height 13
click at [281, 239] on link "Katlowitz, Kalman and Elana" at bounding box center [299, 245] width 59 height 13
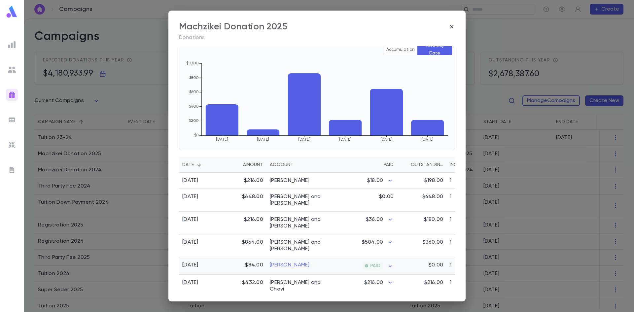
click at [285, 262] on link "[PERSON_NAME]" at bounding box center [290, 265] width 40 height 7
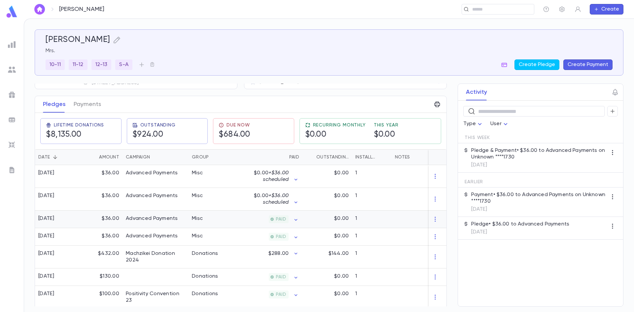
scroll to position [66, 0]
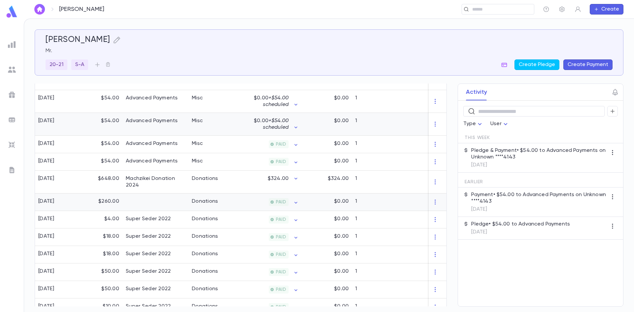
scroll to position [99, 0]
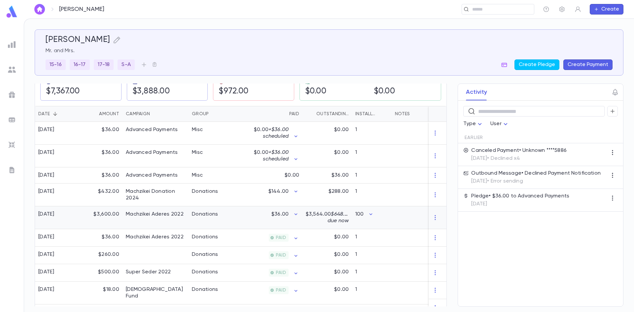
scroll to position [132, 0]
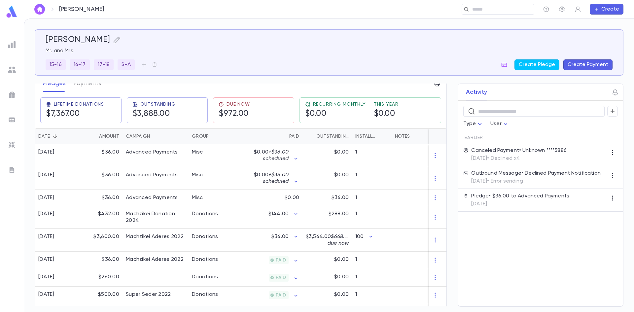
scroll to position [99, 0]
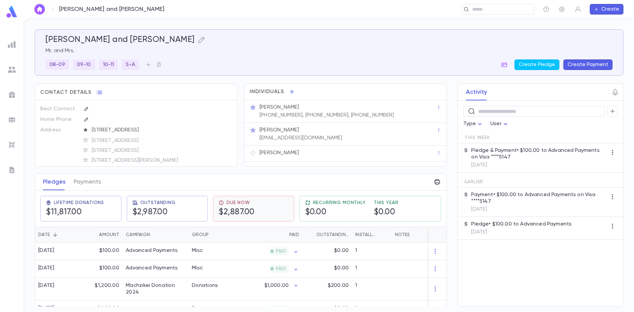
scroll to position [33, 0]
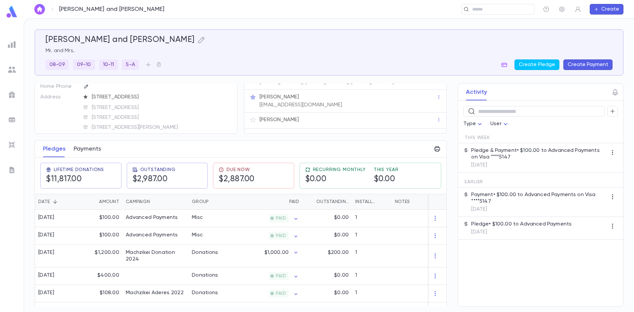
click at [95, 145] on button "Payments" at bounding box center [87, 149] width 27 height 17
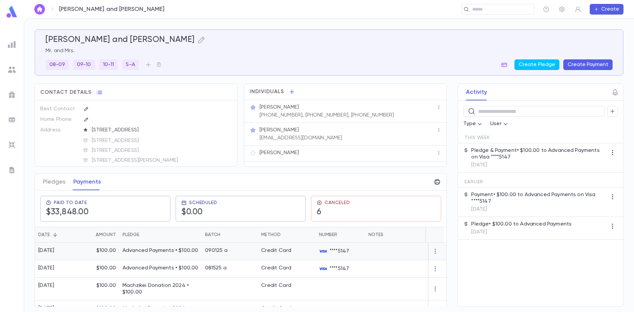
scroll to position [33, 0]
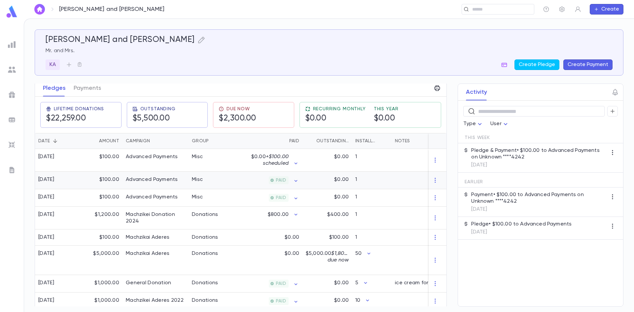
scroll to position [99, 0]
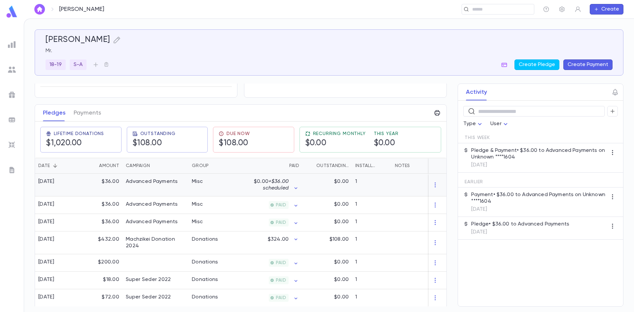
scroll to position [66, 0]
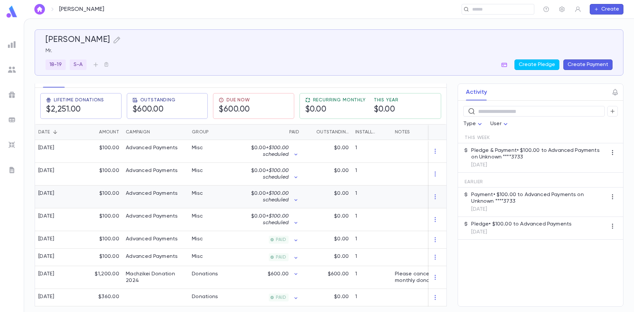
scroll to position [99, 0]
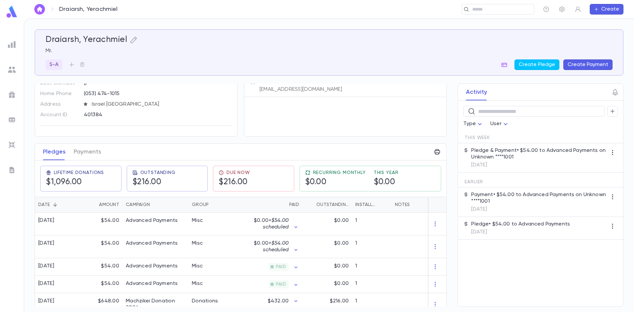
scroll to position [66, 0]
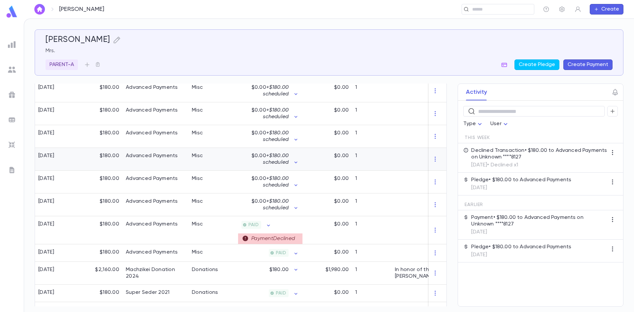
scroll to position [231, 0]
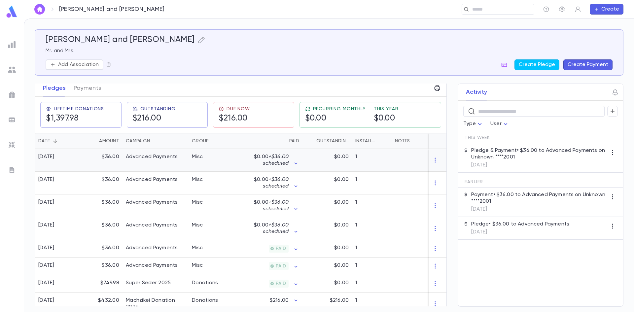
scroll to position [99, 0]
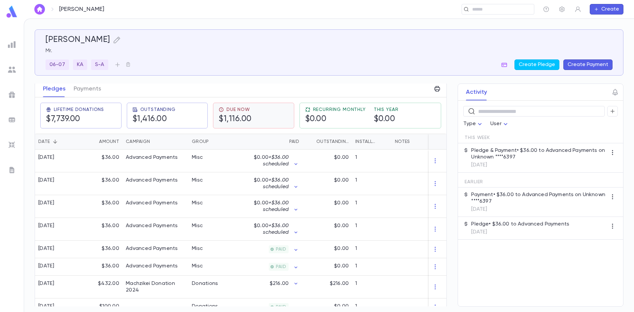
scroll to position [99, 0]
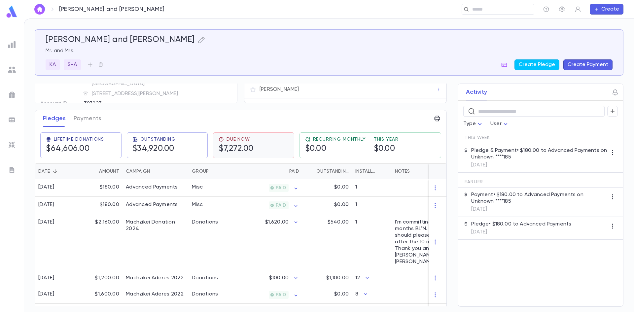
scroll to position [66, 0]
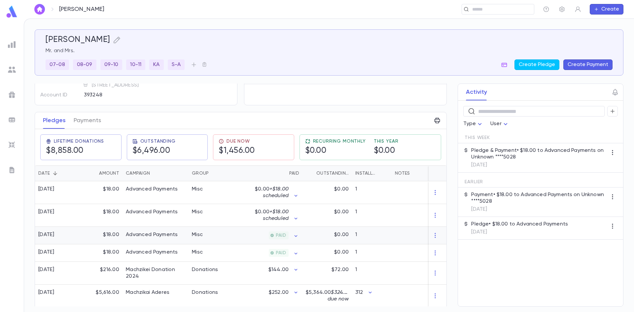
scroll to position [99, 0]
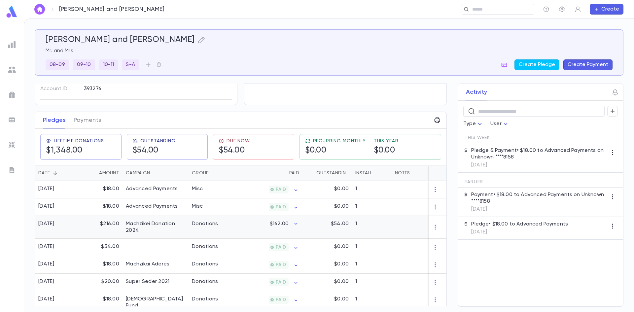
scroll to position [66, 0]
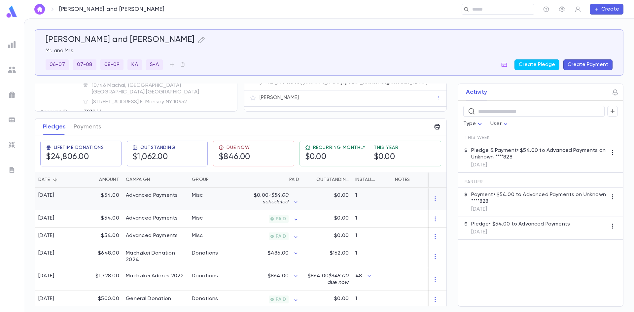
scroll to position [66, 0]
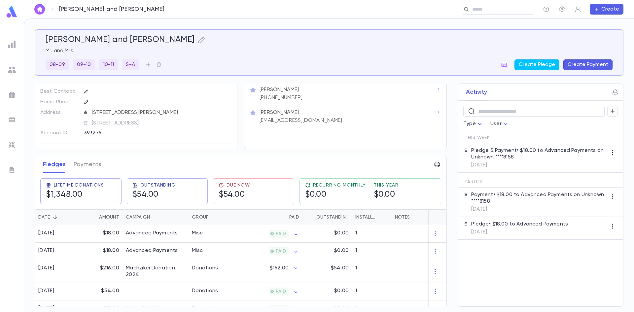
scroll to position [33, 0]
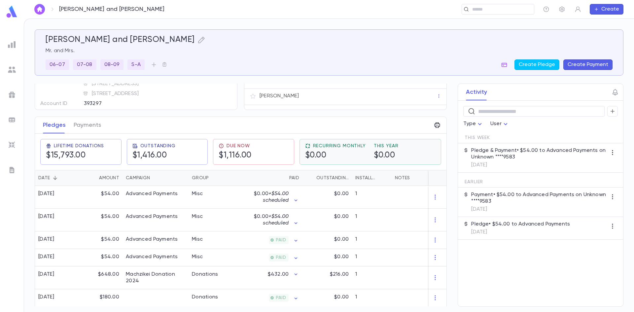
scroll to position [66, 0]
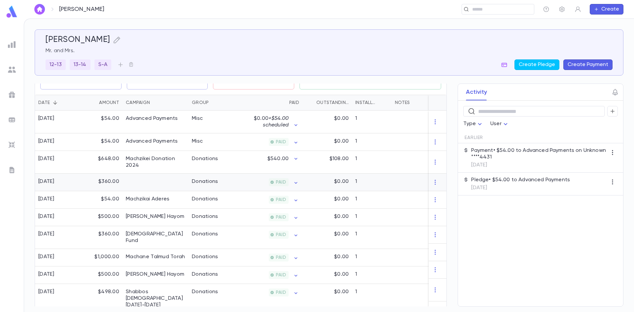
scroll to position [99, 0]
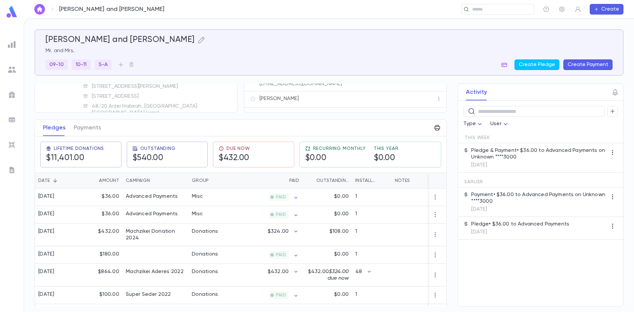
scroll to position [66, 0]
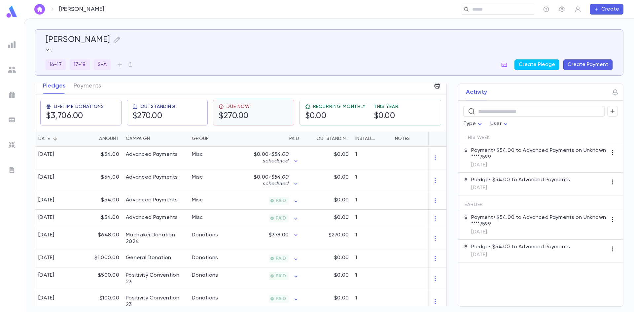
scroll to position [99, 0]
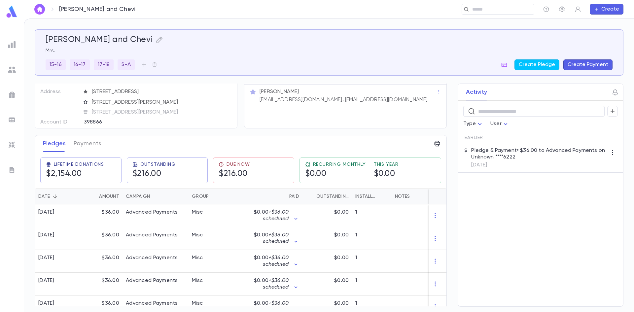
scroll to position [99, 0]
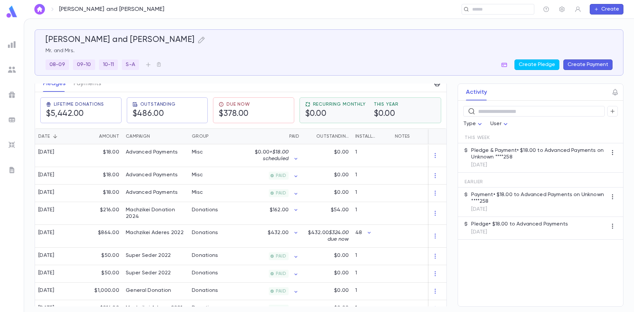
scroll to position [99, 0]
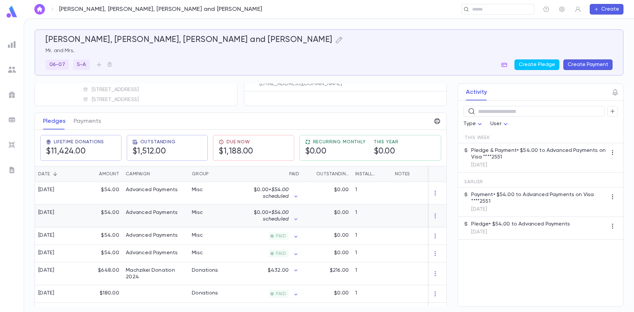
scroll to position [66, 0]
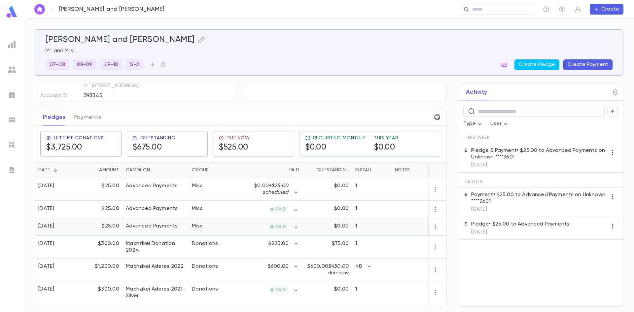
scroll to position [66, 0]
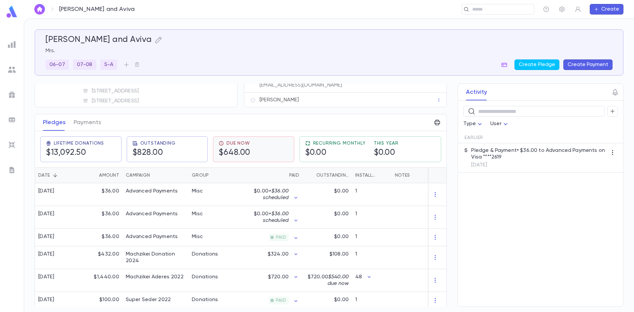
scroll to position [66, 0]
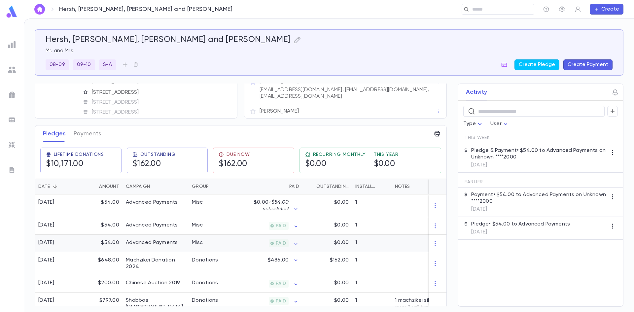
scroll to position [66, 0]
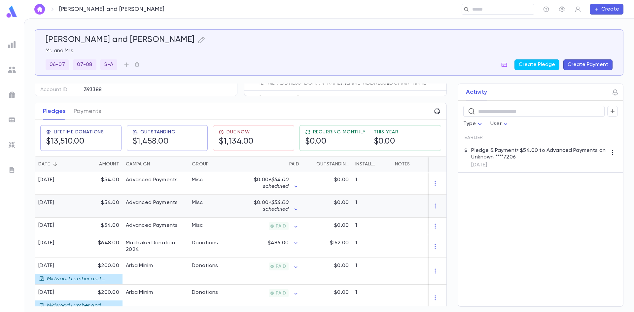
scroll to position [99, 0]
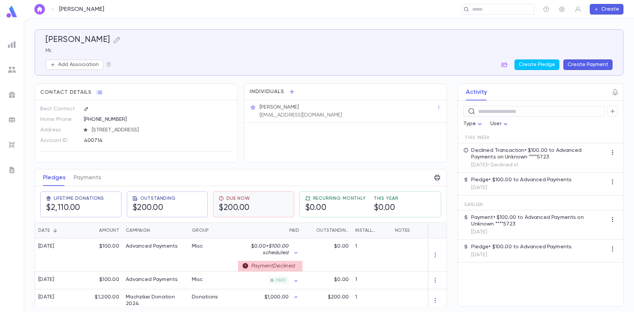
scroll to position [33, 0]
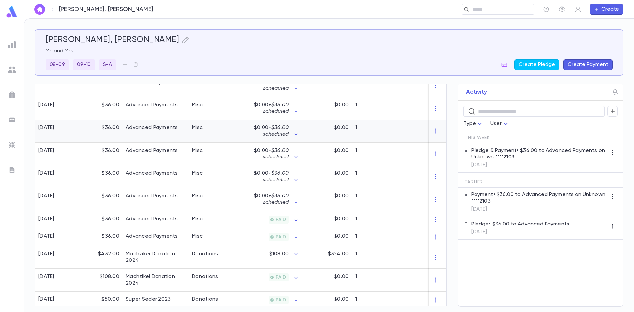
scroll to position [198, 0]
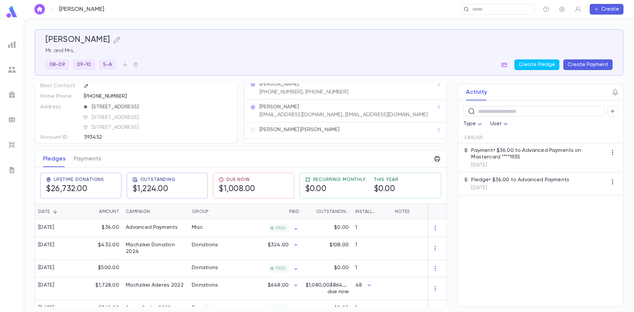
scroll to position [33, 0]
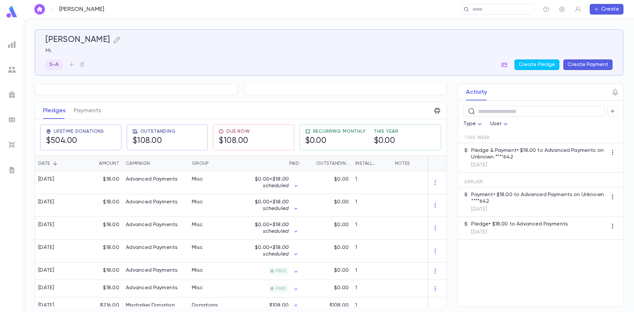
scroll to position [101, 0]
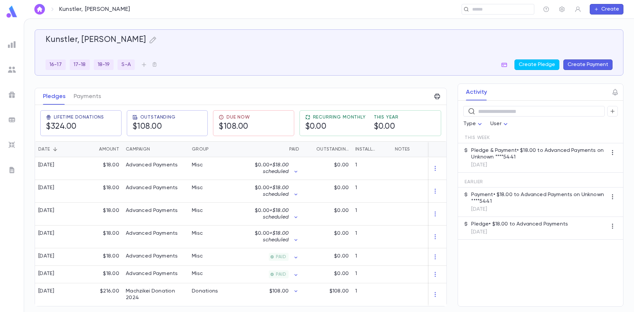
scroll to position [88, 0]
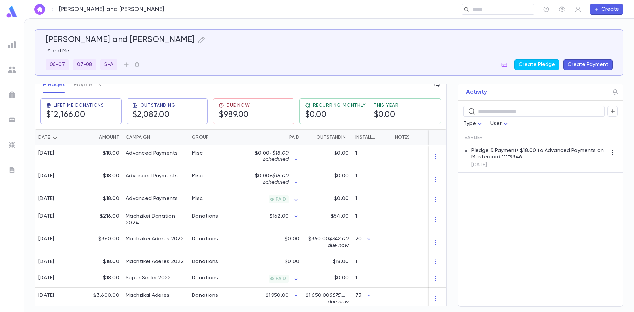
scroll to position [99, 0]
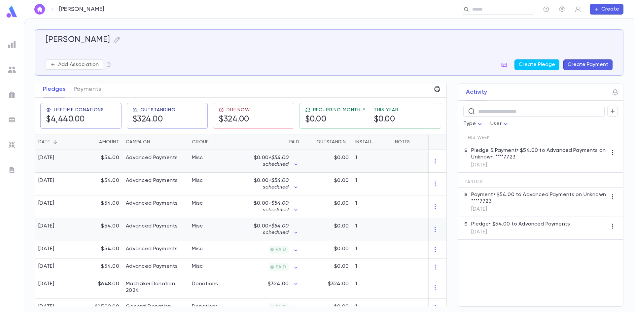
scroll to position [99, 0]
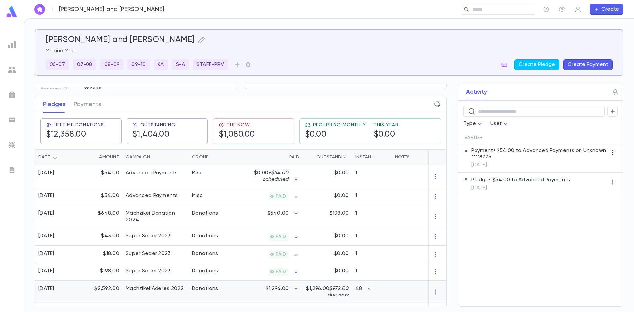
scroll to position [66, 0]
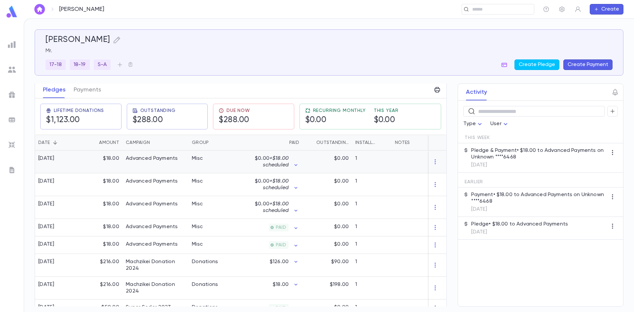
scroll to position [99, 0]
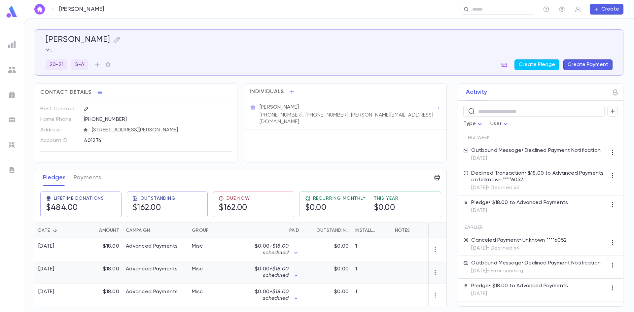
scroll to position [132, 0]
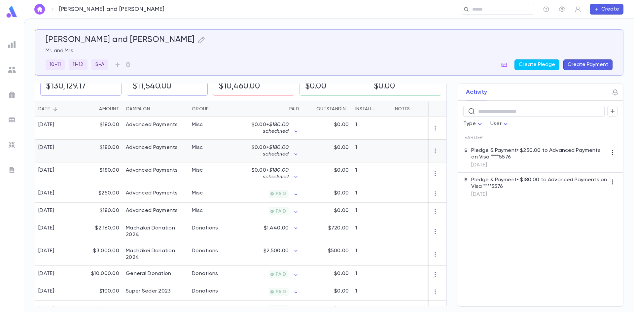
scroll to position [132, 0]
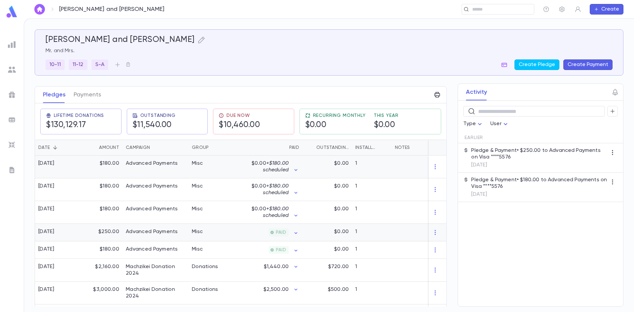
scroll to position [99, 0]
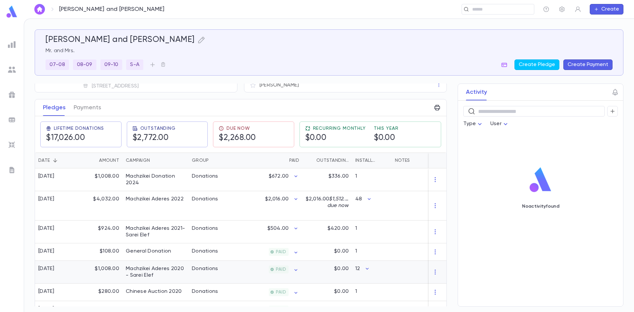
scroll to position [66, 0]
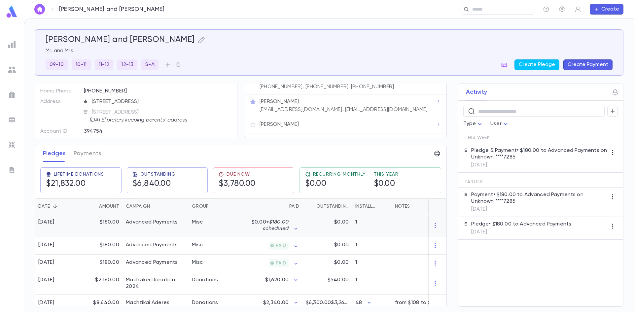
scroll to position [66, 0]
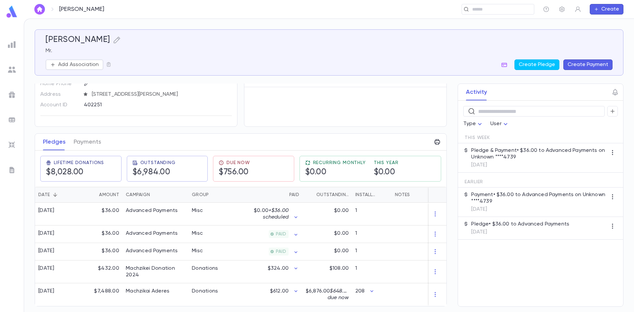
scroll to position [38, 0]
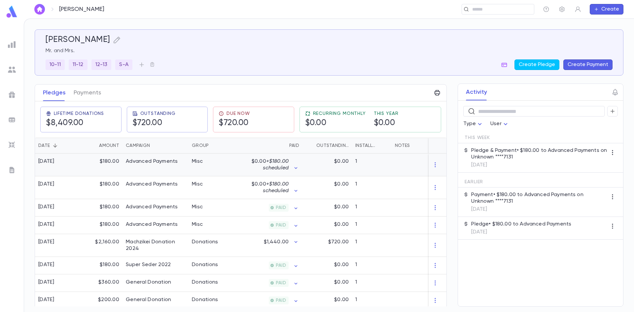
scroll to position [99, 0]
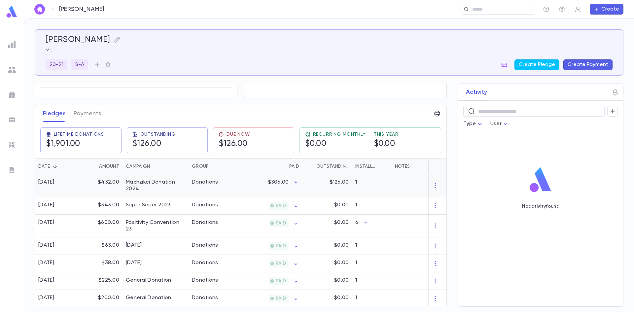
scroll to position [66, 0]
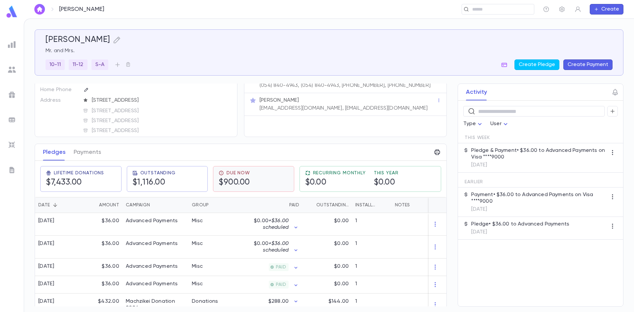
scroll to position [132, 0]
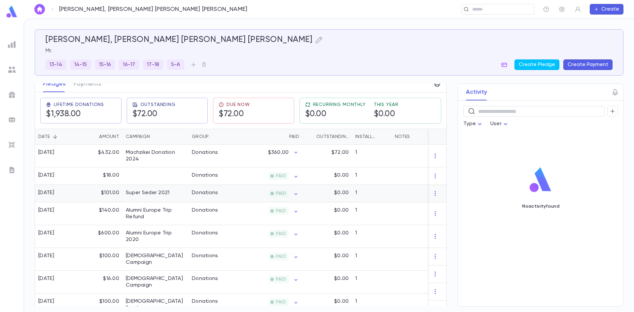
scroll to position [99, 0]
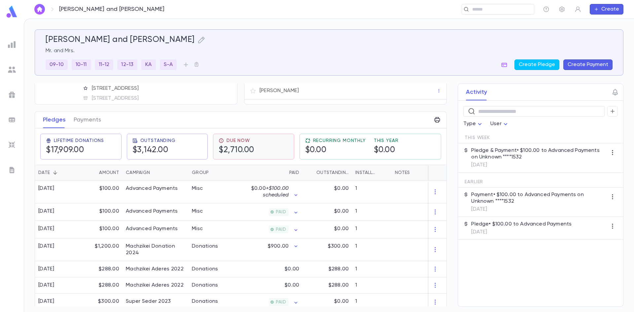
scroll to position [66, 0]
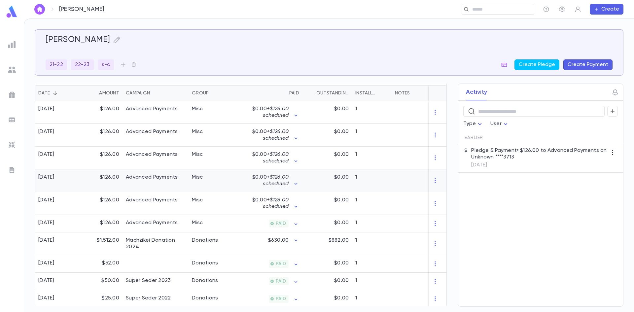
scroll to position [142, 0]
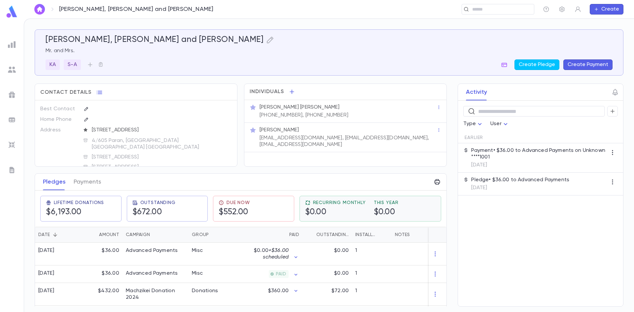
scroll to position [99, 0]
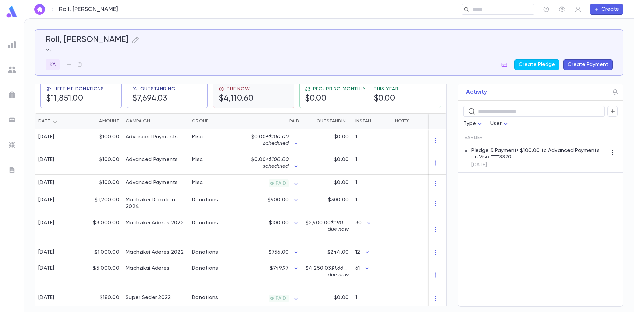
scroll to position [132, 0]
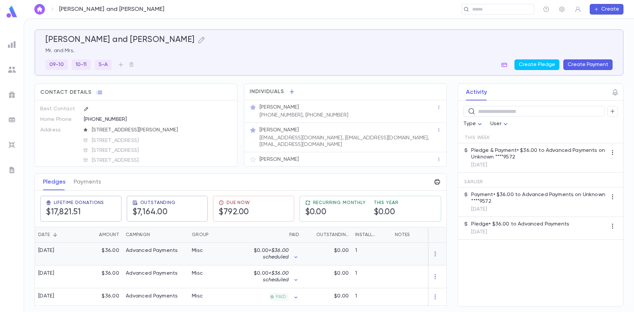
scroll to position [33, 0]
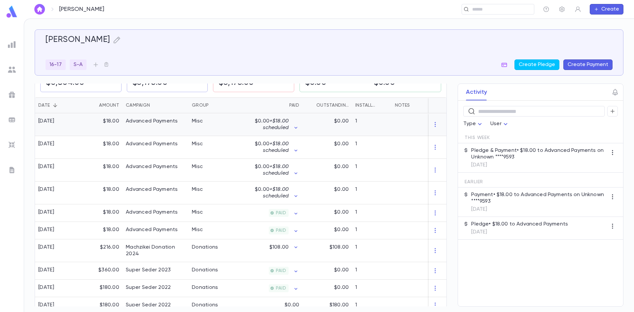
scroll to position [132, 0]
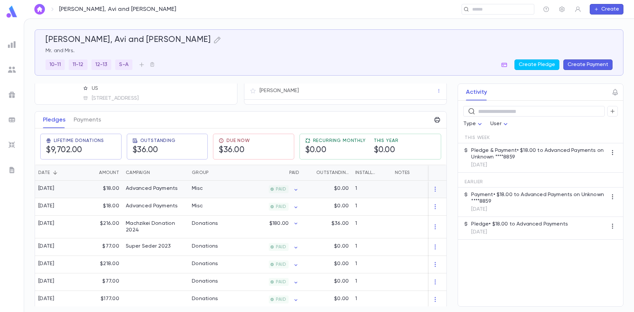
scroll to position [66, 0]
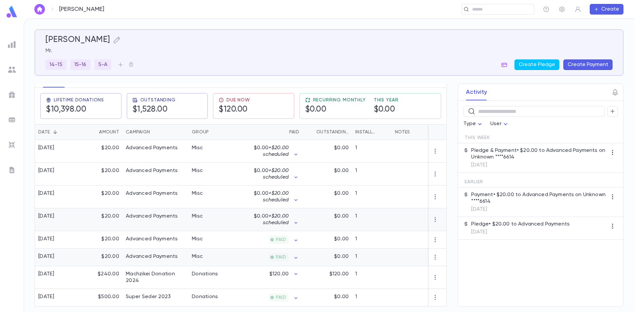
scroll to position [99, 0]
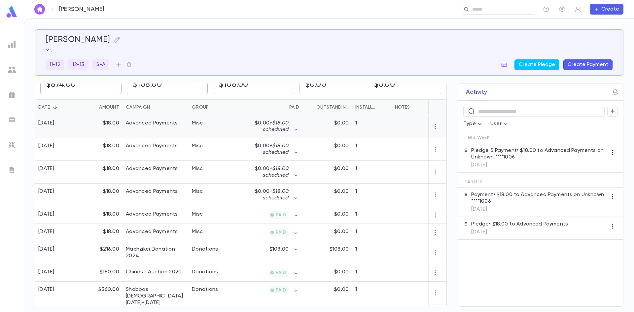
scroll to position [132, 0]
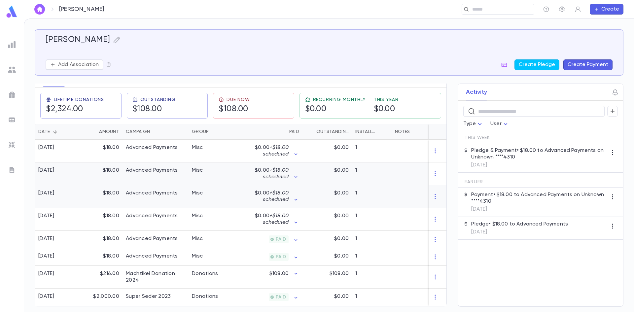
scroll to position [99, 0]
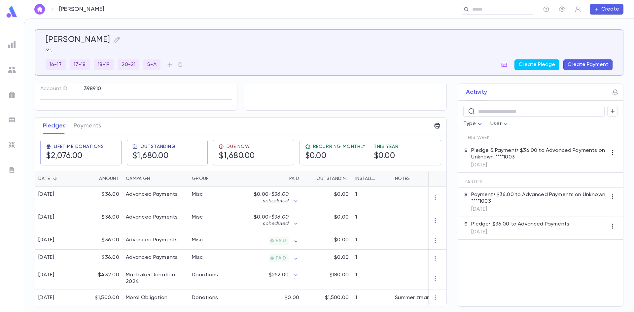
scroll to position [55, 0]
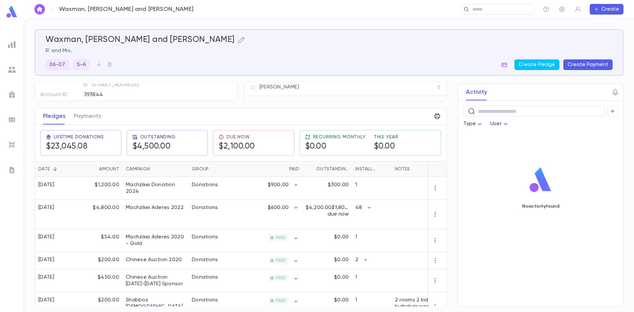
scroll to position [66, 0]
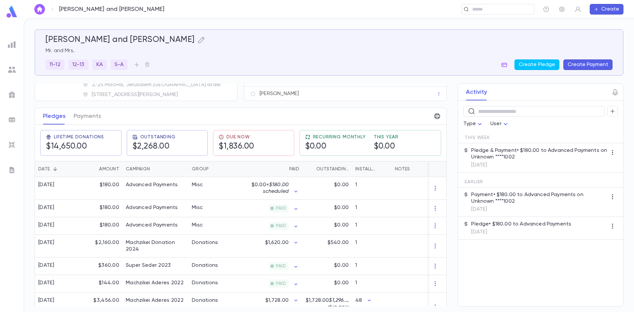
scroll to position [66, 0]
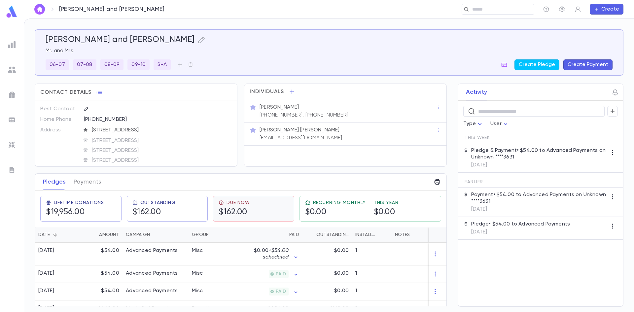
scroll to position [33, 0]
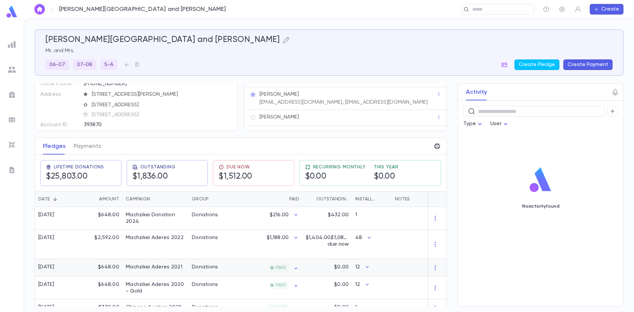
scroll to position [33, 0]
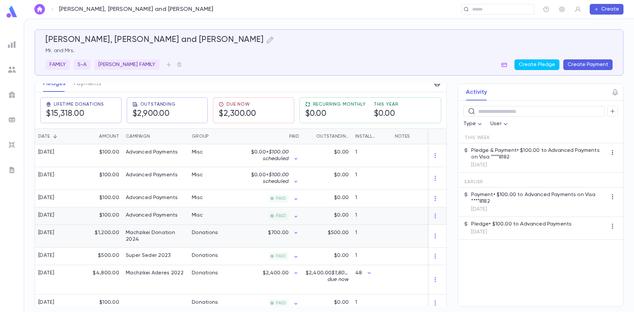
scroll to position [99, 0]
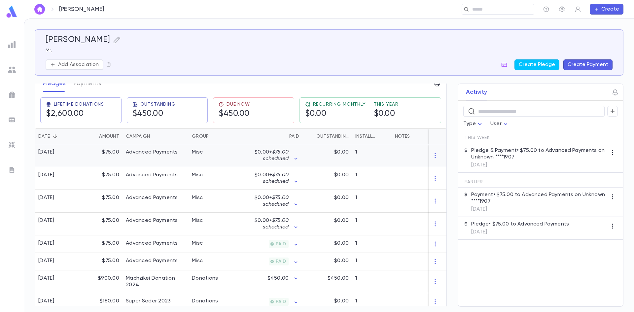
scroll to position [99, 0]
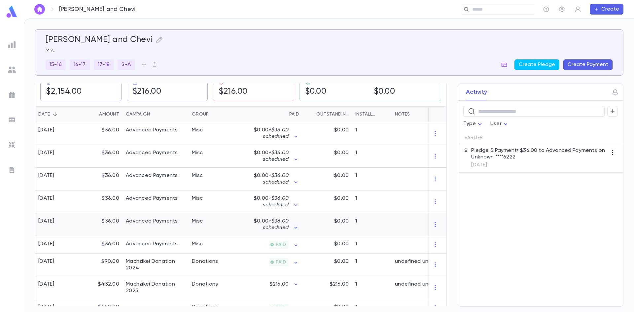
scroll to position [132, 0]
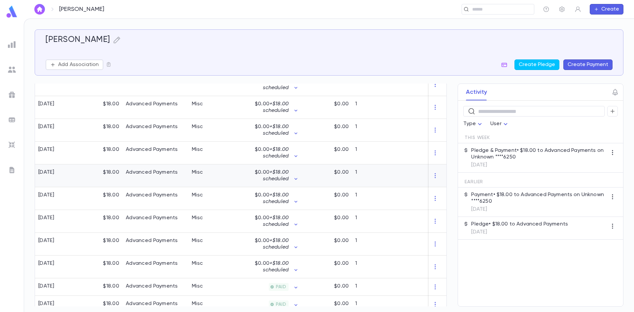
scroll to position [198, 0]
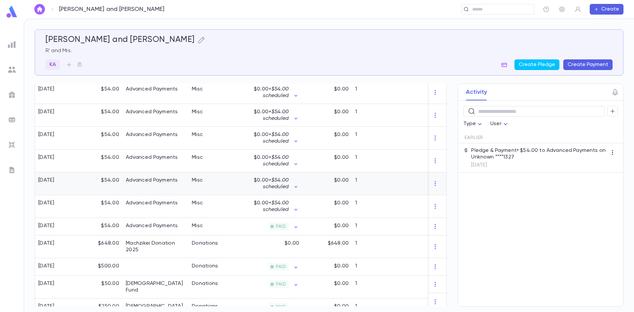
scroll to position [264, 0]
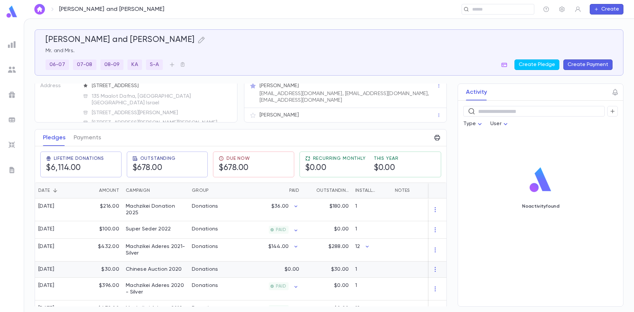
scroll to position [33, 0]
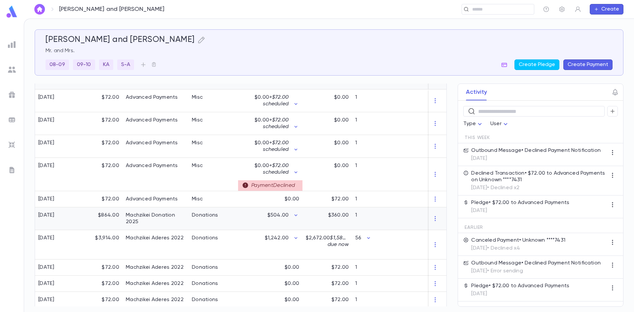
scroll to position [165, 0]
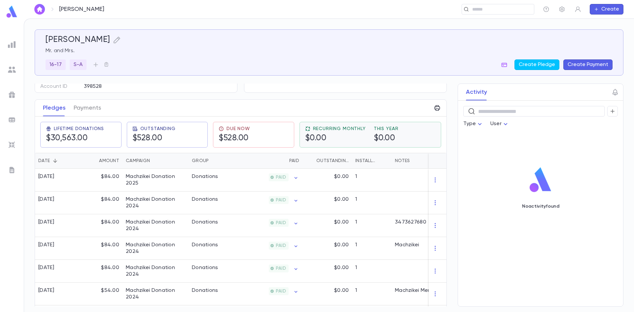
scroll to position [99, 0]
